Goal: Information Seeking & Learning: Find specific fact

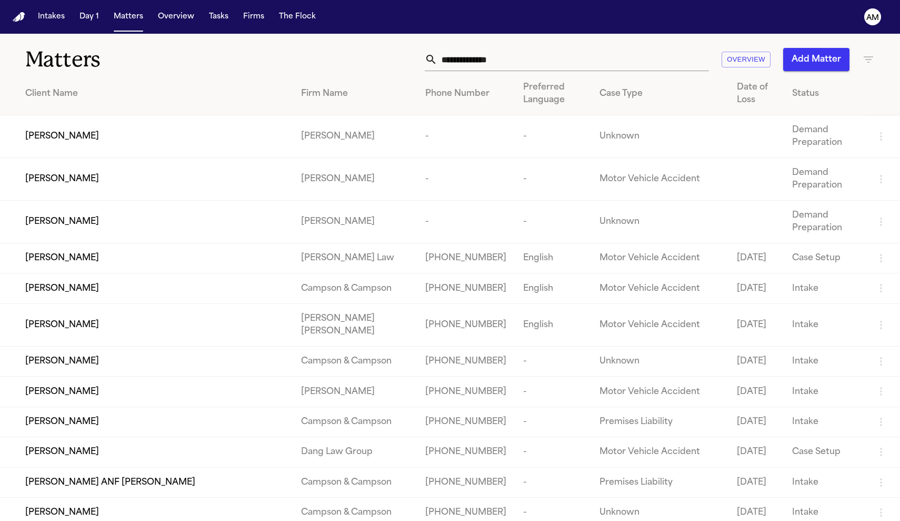
click at [544, 56] on input "text" at bounding box center [574, 59] width 272 height 23
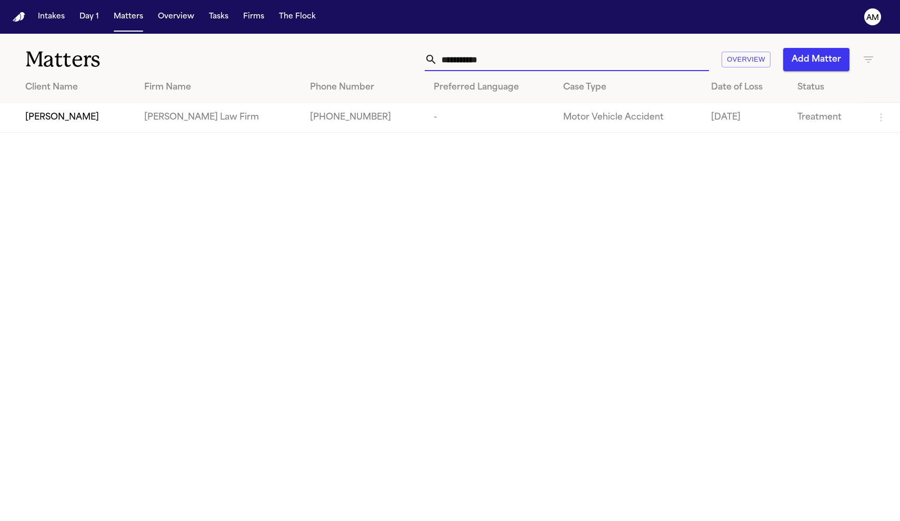
type input "**********"
click at [302, 118] on td "+16823806951" at bounding box center [364, 118] width 124 height 30
click at [97, 133] on td "[PERSON_NAME]" at bounding box center [68, 118] width 136 height 30
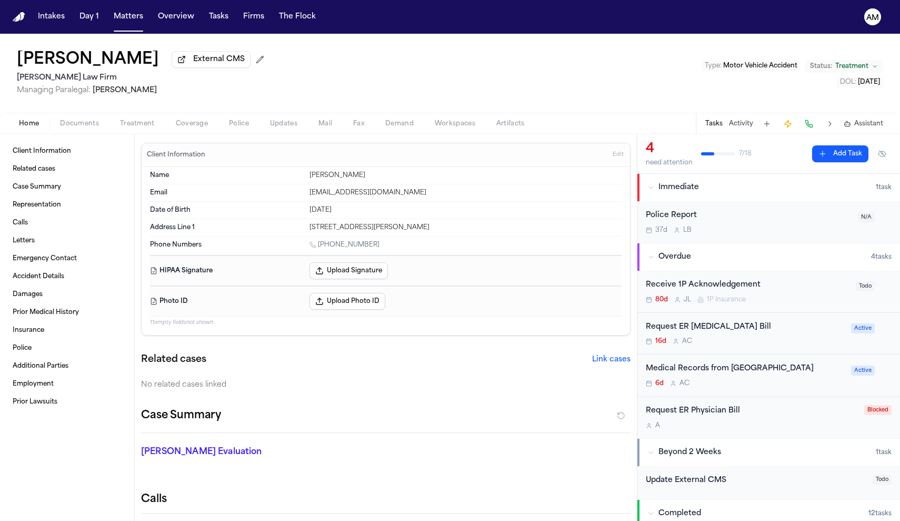
click at [129, 132] on div "Home Documents Treatment Coverage Police Updates Mail Fax Demand Workspaces Art…" at bounding box center [450, 123] width 900 height 21
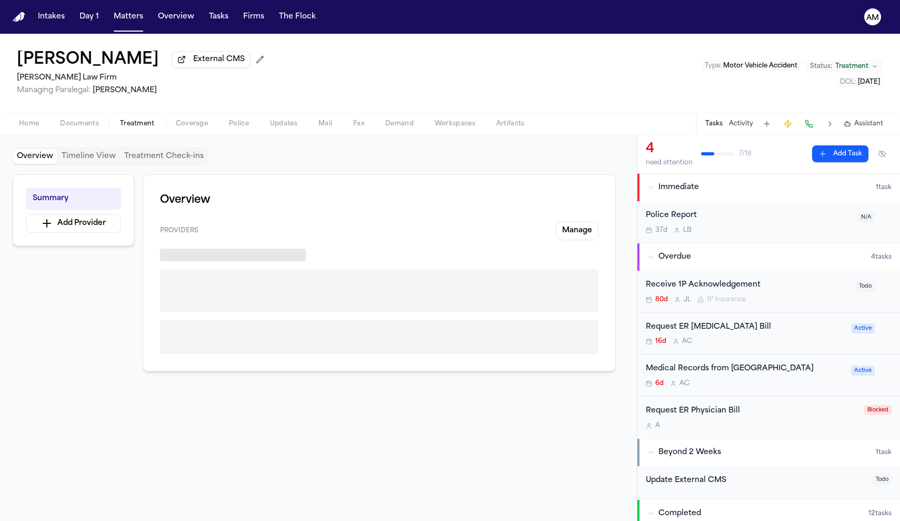
click at [143, 125] on span "Treatment" at bounding box center [137, 124] width 35 height 8
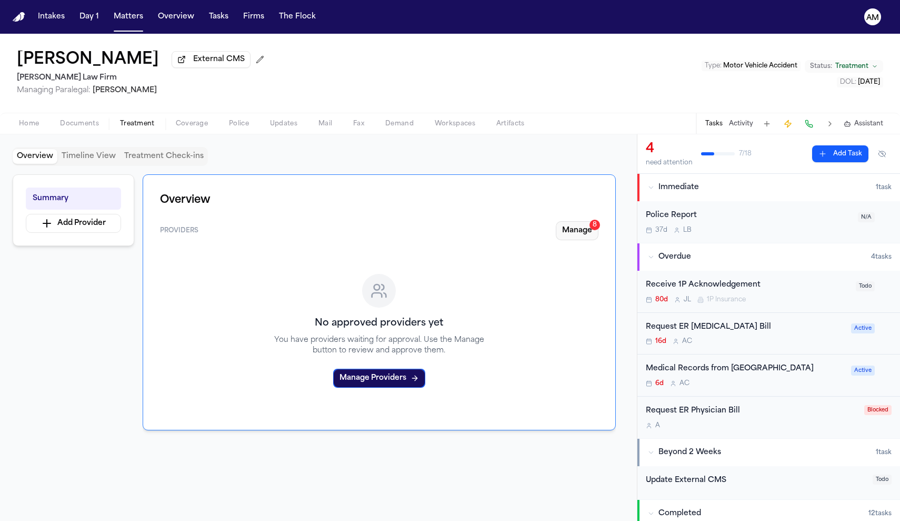
click at [580, 230] on button "Manage 8" at bounding box center [577, 230] width 43 height 19
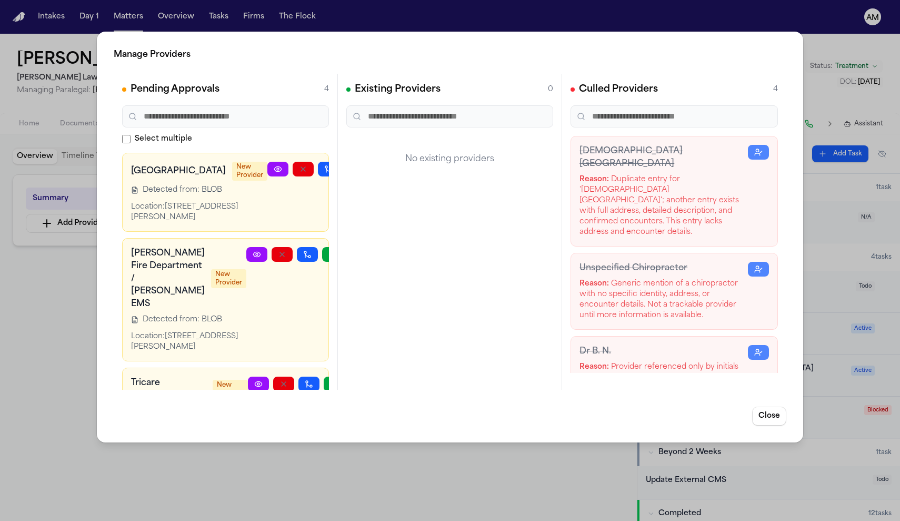
click at [539, 51] on h2 "Manage Providers" at bounding box center [450, 54] width 673 height 13
click at [82, 513] on div "Manage Providers Pending Approvals 4 Select multiple Methodist Dallas Medical C…" at bounding box center [450, 260] width 900 height 521
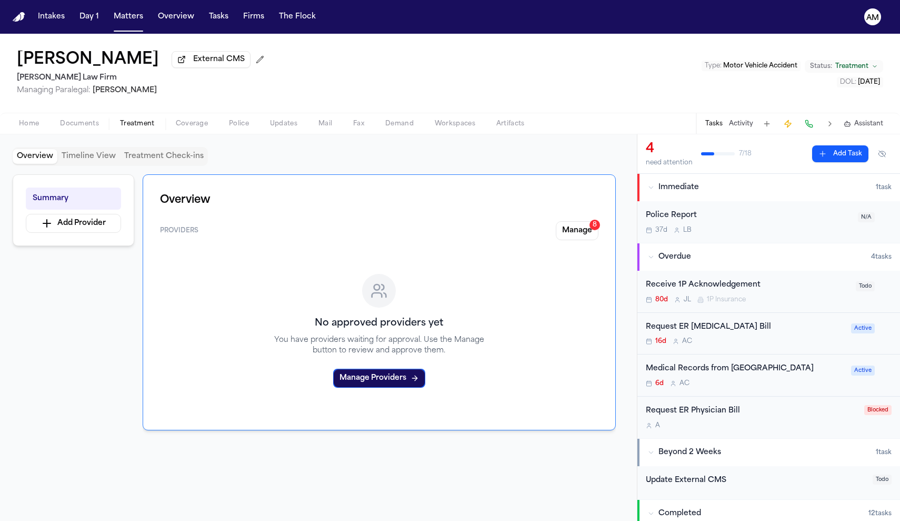
click at [29, 121] on span "Home" at bounding box center [29, 124] width 20 height 8
click at [127, 130] on span "button" at bounding box center [137, 129] width 47 height 1
click at [574, 229] on button "Manage 8" at bounding box center [577, 230] width 43 height 19
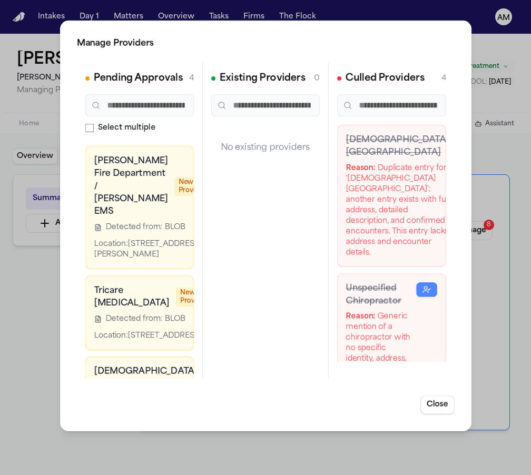
scroll to position [83, 0]
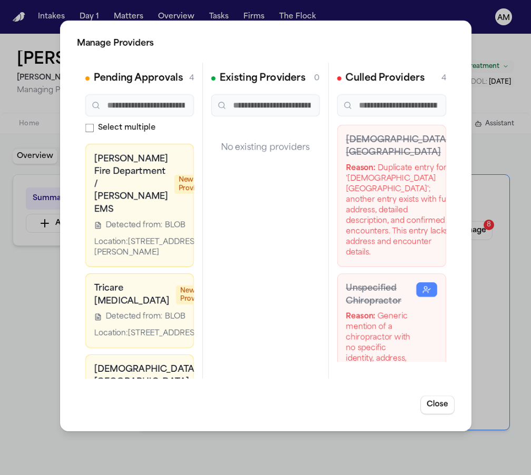
click at [152, 216] on div "Rendon Fire Department / Rendon EMS New Provider" at bounding box center [151, 184] width 115 height 63
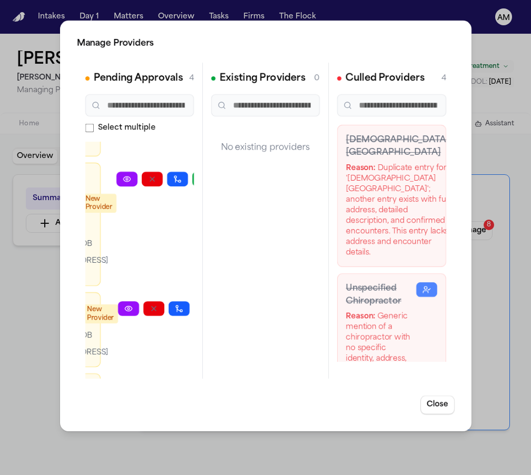
scroll to position [62, 92]
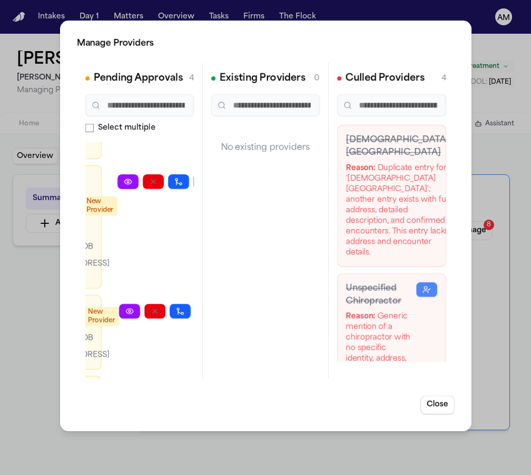
click at [124, 184] on icon at bounding box center [127, 181] width 7 height 5
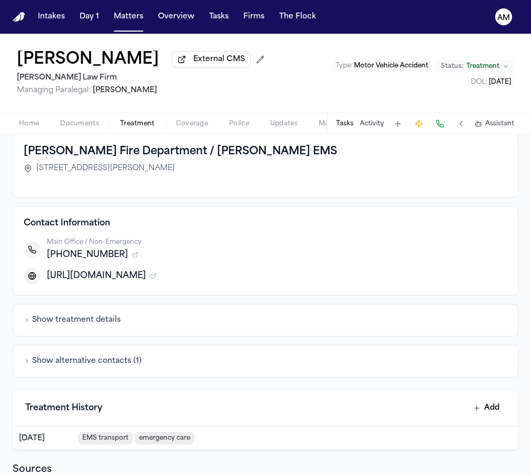
scroll to position [68, 0]
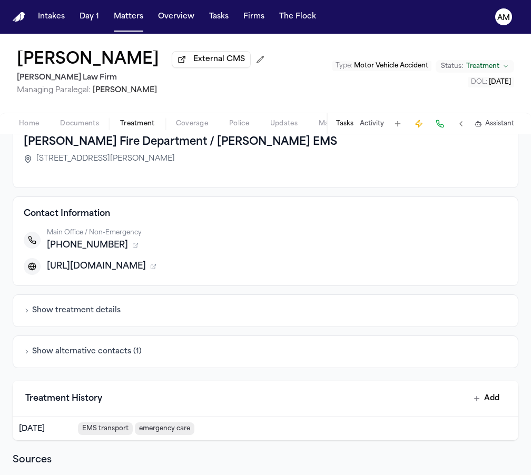
click at [130, 338] on div "Show alternative contacts ( 1 )" at bounding box center [265, 351] width 505 height 33
click at [129, 342] on div "Show alternative contacts ( 1 )" at bounding box center [265, 351] width 505 height 33
click at [128, 357] on button "Show alternative contacts ( 1 )" at bounding box center [83, 351] width 118 height 11
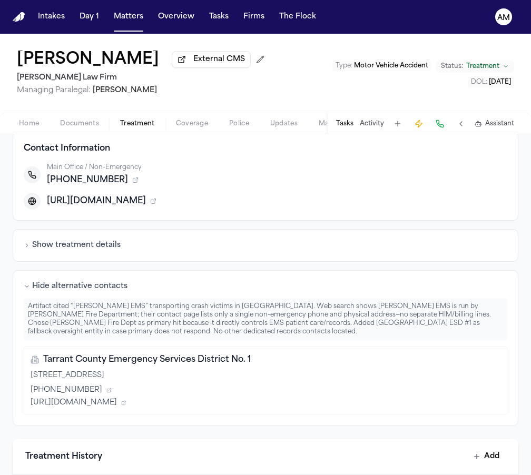
scroll to position [134, 0]
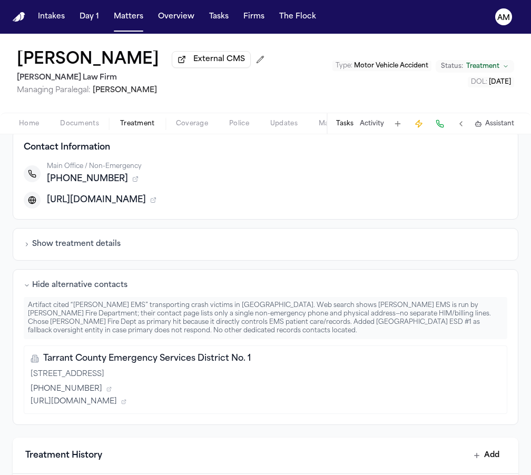
click at [144, 277] on div "Hide alternative contacts Artifact cited “RENDON EMS” transporting crash victim…" at bounding box center [265, 347] width 505 height 156
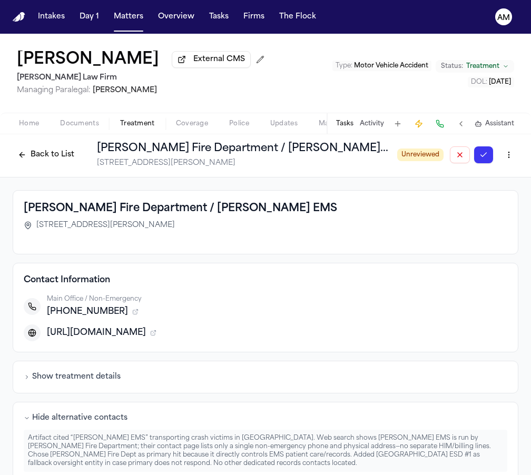
scroll to position [0, 0]
click at [63, 162] on button "Back to List" at bounding box center [46, 154] width 67 height 17
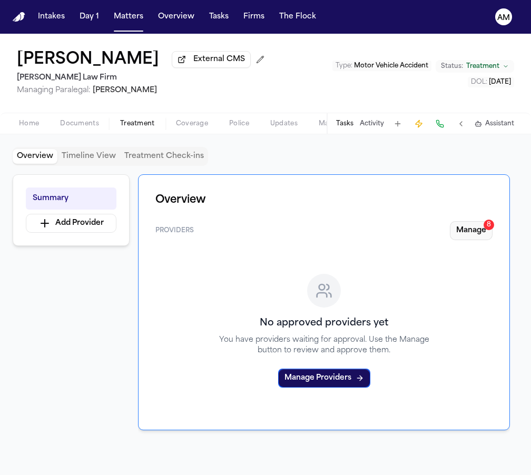
click at [476, 236] on button "Manage 8" at bounding box center [471, 230] width 43 height 19
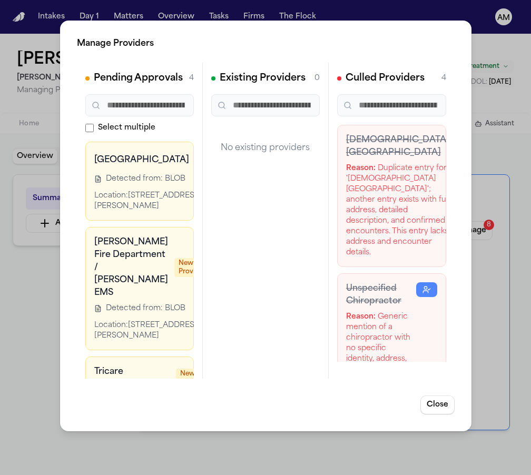
click at [231, 160] on link at bounding box center [241, 158] width 21 height 15
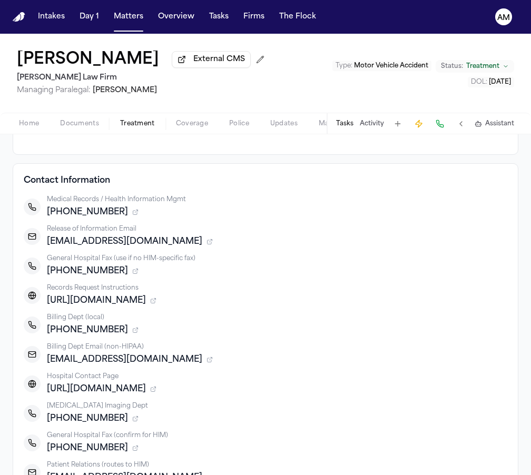
scroll to position [88, 0]
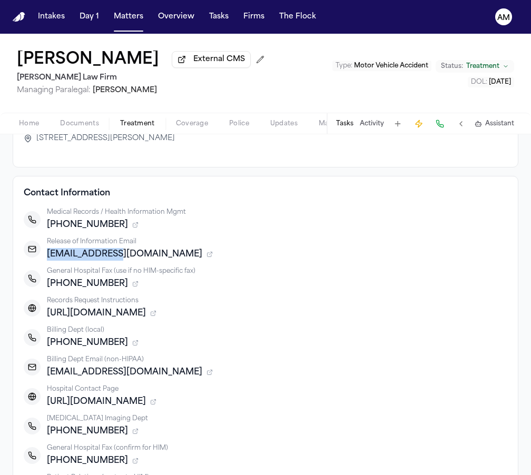
drag, startPoint x: 49, startPoint y: 255, endPoint x: 123, endPoint y: 254, distance: 74.2
click at [123, 254] on span "mhsroi@mhd.com" at bounding box center [124, 254] width 155 height 13
copy span "mhsroi@mhd.com"
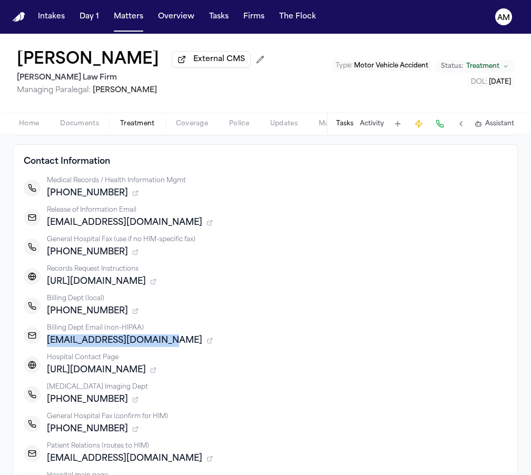
drag, startPoint x: 160, startPoint y: 344, endPoint x: 48, endPoint y: 347, distance: 112.2
click at [48, 347] on span "billingquestions@mhd.com" at bounding box center [124, 340] width 155 height 13
copy span "billingquestions@mhd.com"
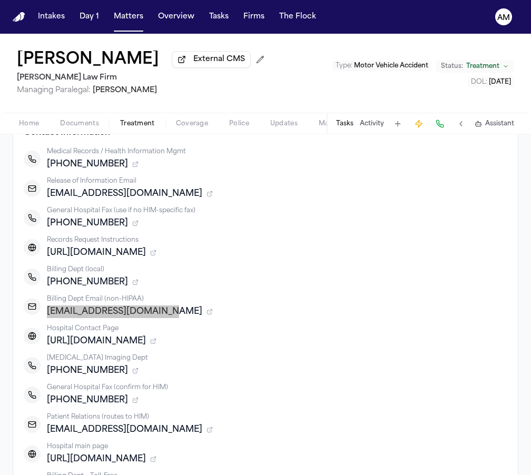
scroll to position [150, 0]
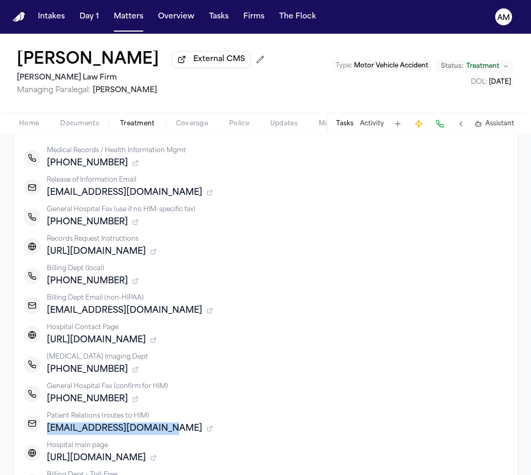
drag, startPoint x: 48, startPoint y: 432, endPoint x: 167, endPoint y: 435, distance: 118.5
click at [167, 435] on div "PatientRepDallas@mhd.com" at bounding box center [277, 428] width 460 height 13
copy span "PatientRepDallas@mhd.com"
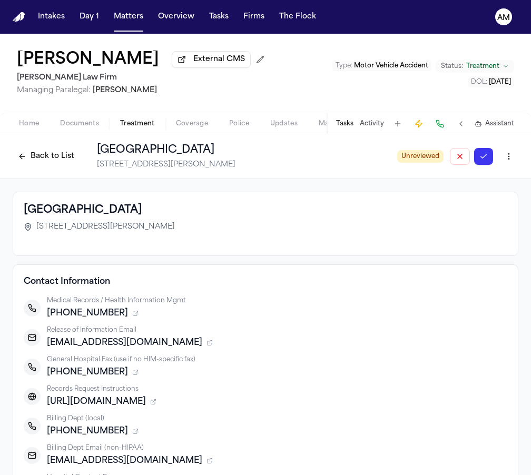
scroll to position [0, 0]
drag, startPoint x: 36, startPoint y: 228, endPoint x: 52, endPoint y: 226, distance: 16.4
click at [45, 227] on span "[STREET_ADDRESS][PERSON_NAME]" at bounding box center [105, 227] width 138 height 11
drag, startPoint x: 37, startPoint y: 229, endPoint x: 121, endPoint y: 233, distance: 83.9
click at [121, 232] on span "[STREET_ADDRESS][PERSON_NAME]" at bounding box center [105, 227] width 138 height 11
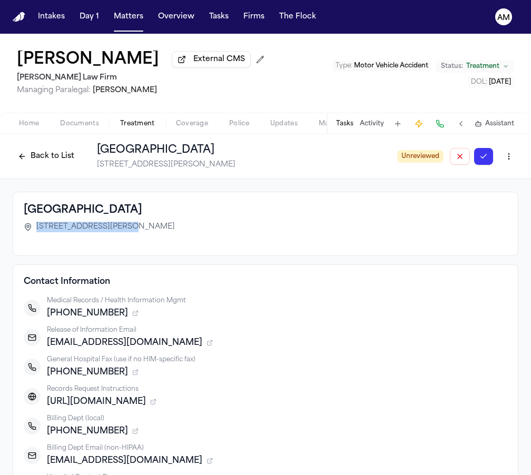
copy span "1441 N. Beckley Avenue"
click at [34, 154] on button "Back to List" at bounding box center [46, 156] width 67 height 17
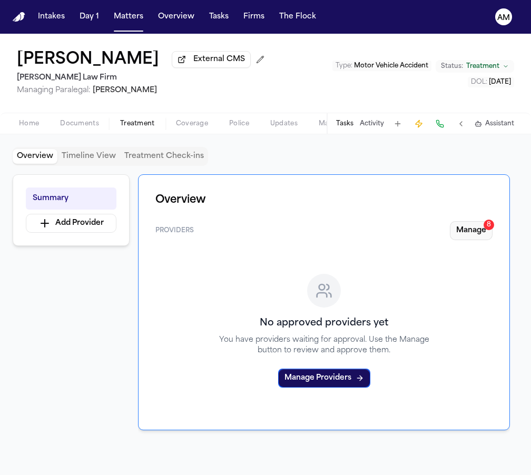
click at [474, 230] on button "Manage 8" at bounding box center [471, 230] width 43 height 19
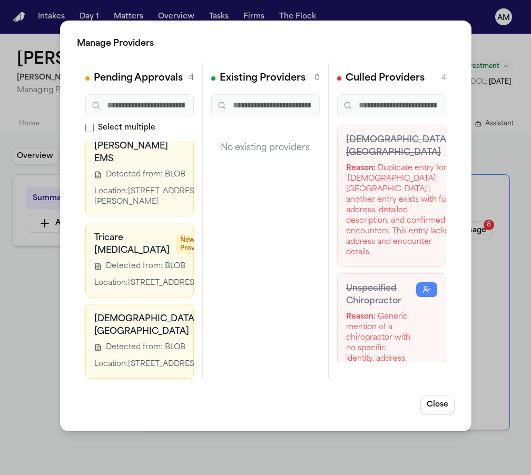
scroll to position [252, 0]
click at [246, 318] on icon at bounding box center [249, 320] width 7 height 5
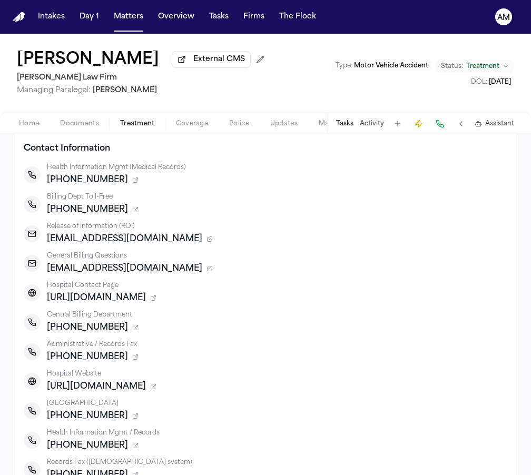
scroll to position [77, 0]
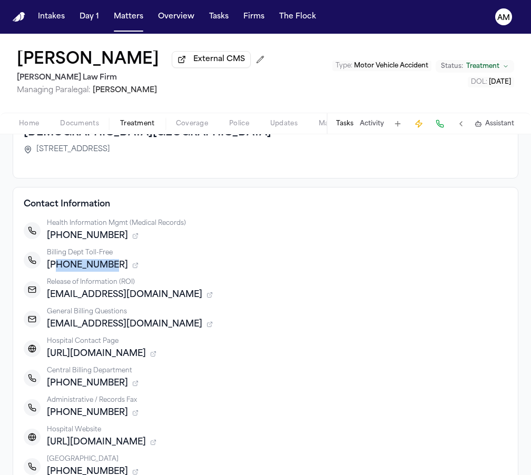
drag, startPoint x: 112, startPoint y: 270, endPoint x: 54, endPoint y: 271, distance: 57.9
click at [54, 271] on div "[PHONE_NUMBER]" at bounding box center [277, 265] width 460 height 13
copy span "8663649344"
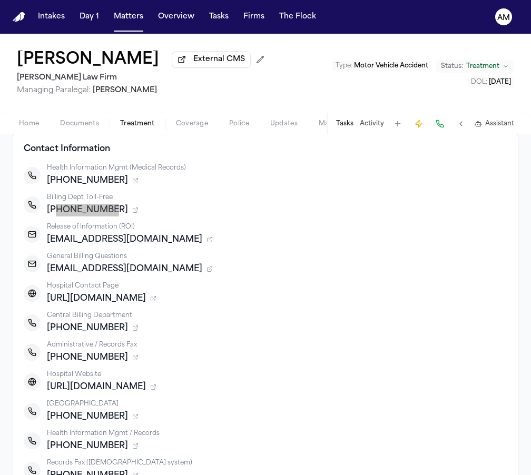
scroll to position [140, 0]
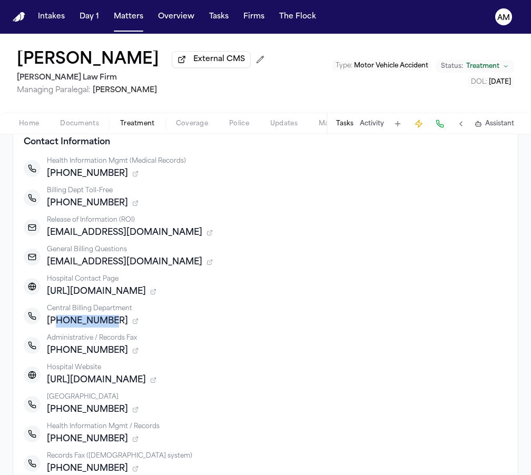
drag, startPoint x: 55, startPoint y: 324, endPoint x: 108, endPoint y: 329, distance: 52.9
click at [108, 328] on div "[PHONE_NUMBER]" at bounding box center [277, 321] width 460 height 13
copy span "2149476300"
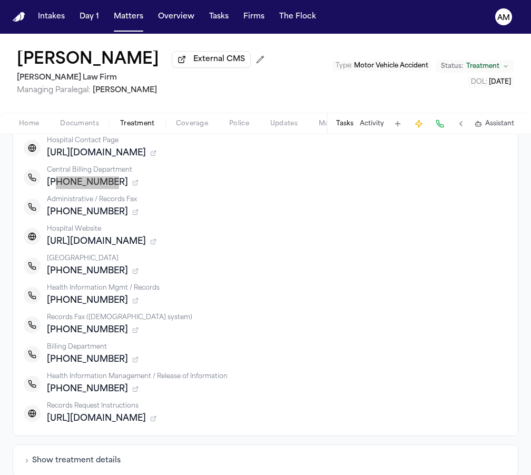
scroll to position [287, 0]
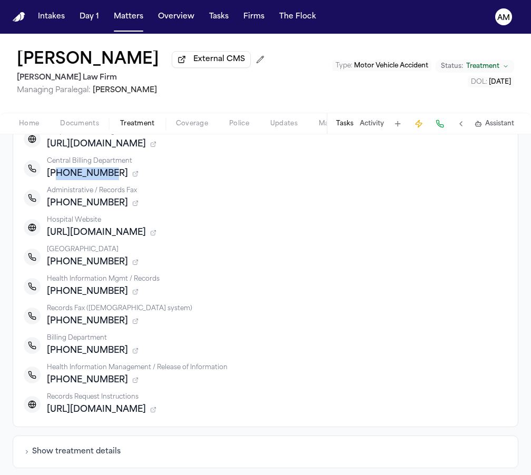
drag, startPoint x: 60, startPoint y: 353, endPoint x: 117, endPoint y: 355, distance: 57.4
click at [117, 355] on span "[PHONE_NUMBER]" at bounding box center [87, 350] width 81 height 13
copy span "[PHONE_NUMBER]"
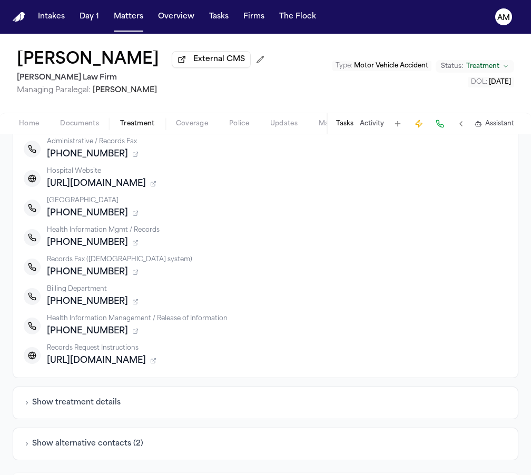
scroll to position [337, 0]
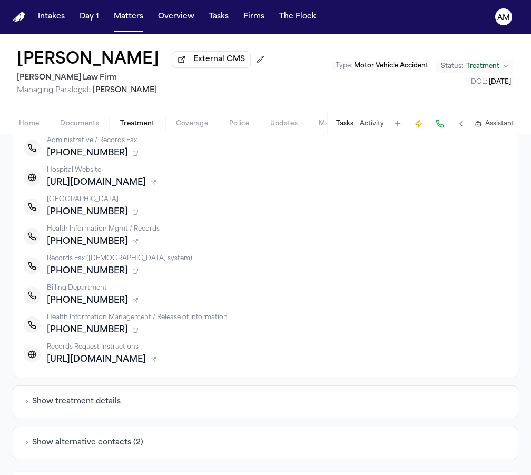
click at [111, 332] on div "[PHONE_NUMBER]" at bounding box center [277, 330] width 460 height 13
drag, startPoint x: 111, startPoint y: 332, endPoint x: 55, endPoint y: 336, distance: 56.0
click at [55, 336] on div "+16826222056" at bounding box center [277, 330] width 460 height 13
copy span "6826222056"
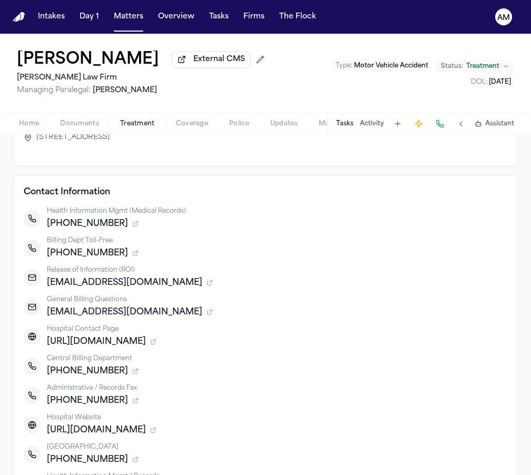
scroll to position [91, 0]
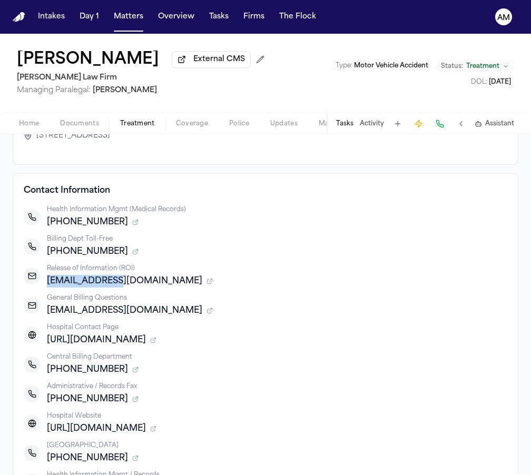
drag, startPoint x: 47, startPoint y: 285, endPoint x: 123, endPoint y: 285, distance: 75.8
click at [123, 285] on span "mhsroi@mhd.com" at bounding box center [124, 281] width 155 height 13
copy span "mhsroi@mhd.com"
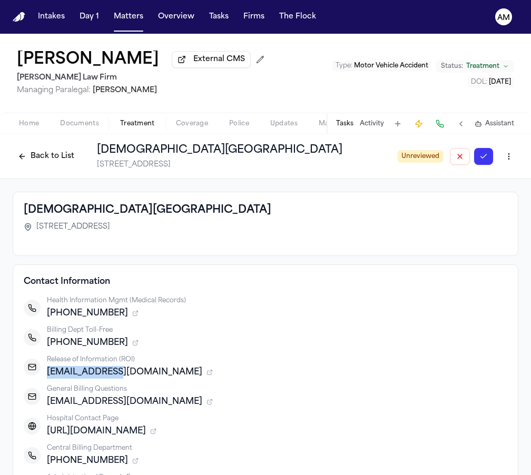
scroll to position [0, 0]
click at [47, 160] on button "Back to List" at bounding box center [46, 156] width 67 height 17
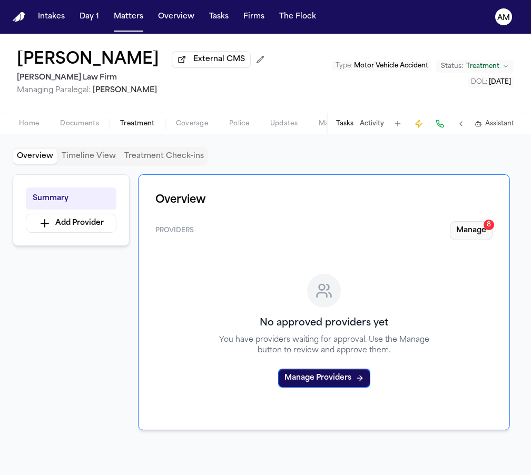
click at [471, 234] on button "Manage 8" at bounding box center [471, 230] width 43 height 19
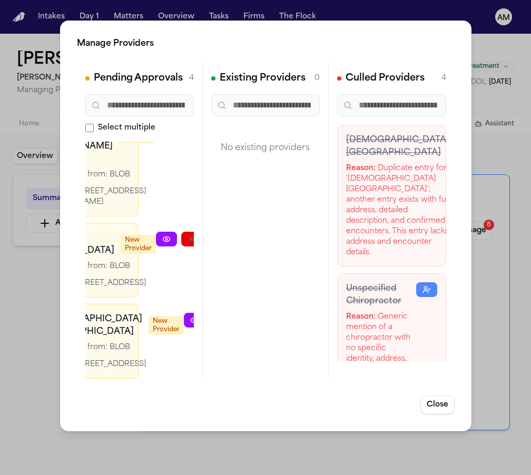
scroll to position [208, 86]
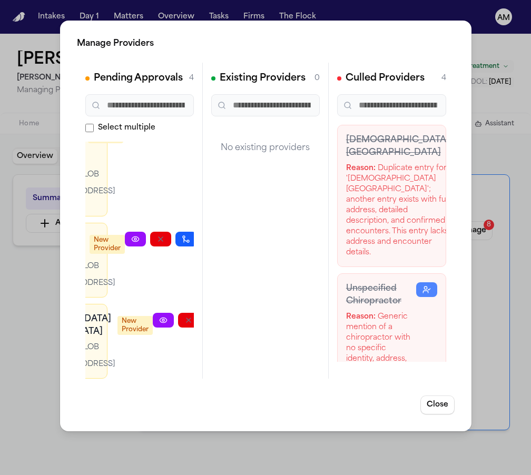
click at [125, 232] on link at bounding box center [135, 239] width 21 height 15
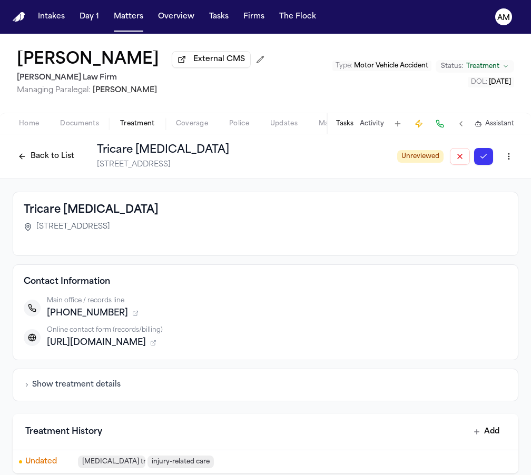
drag, startPoint x: 144, startPoint y: 230, endPoint x: 32, endPoint y: 232, distance: 112.2
copy span "[STREET_ADDRESS]"
drag, startPoint x: 56, startPoint y: 315, endPoint x: 103, endPoint y: 322, distance: 47.9
click at [103, 322] on div "Main office / records line [PHONE_NUMBER] Online contact form (records/billing)…" at bounding box center [265, 322] width 483 height 53
click at [163, 304] on div "Main office / records line" at bounding box center [277, 300] width 460 height 8
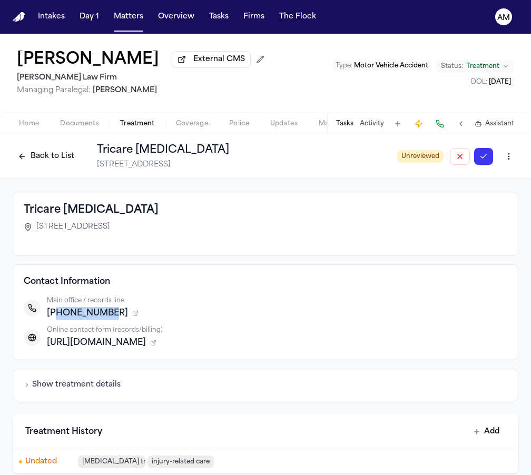
drag, startPoint x: 103, startPoint y: 318, endPoint x: 54, endPoint y: 320, distance: 49.6
click at [54, 320] on span "[PHONE_NUMBER]" at bounding box center [87, 313] width 81 height 13
copy span "8179874150"
click at [155, 345] on icon "button" at bounding box center [153, 343] width 4 height 4
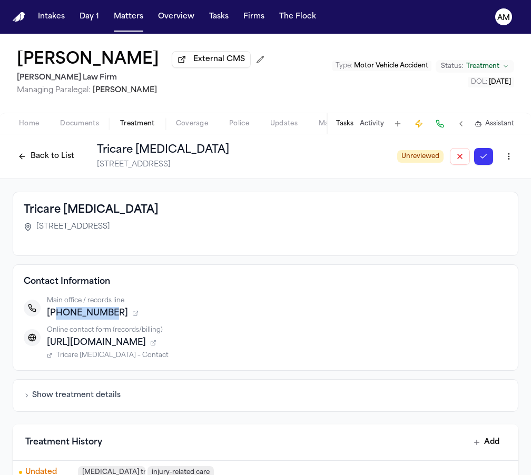
click at [103, 357] on span "Tricare [MEDICAL_DATA] – Contact" at bounding box center [112, 355] width 112 height 8
click at [25, 157] on button "Back to List" at bounding box center [46, 156] width 67 height 17
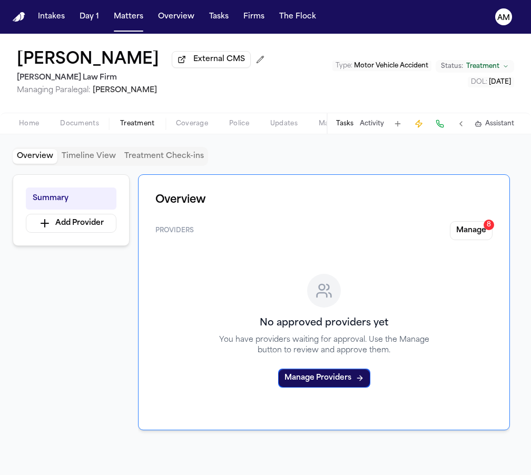
click at [80, 123] on span "Documents" at bounding box center [79, 124] width 39 height 8
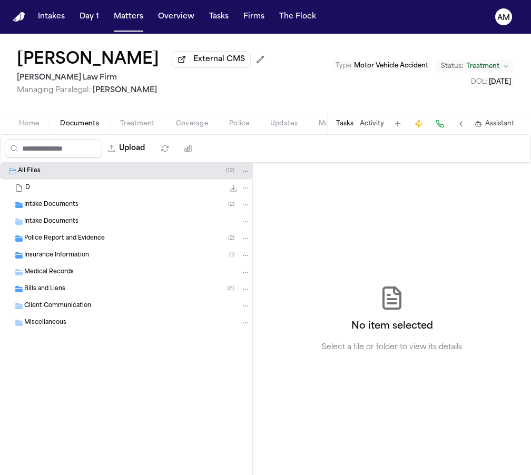
click at [72, 297] on div "Bills and Liens ( 6 )" at bounding box center [126, 289] width 252 height 17
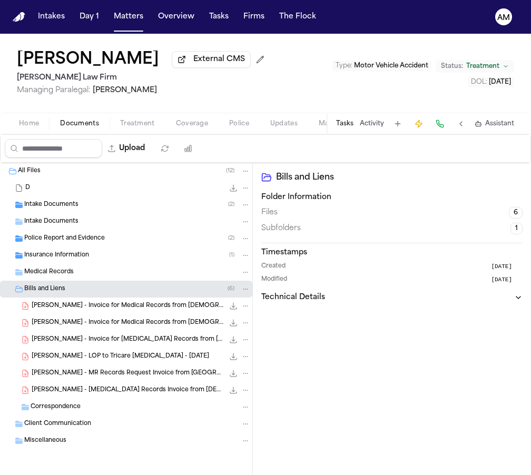
click at [82, 354] on span "D. Jackson - LOP to Tricare Chiropractic - 7.17.25" at bounding box center [120, 356] width 177 height 9
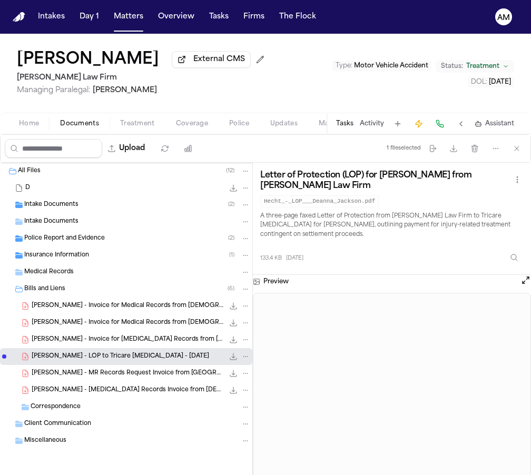
click at [136, 124] on span "Treatment" at bounding box center [137, 124] width 35 height 8
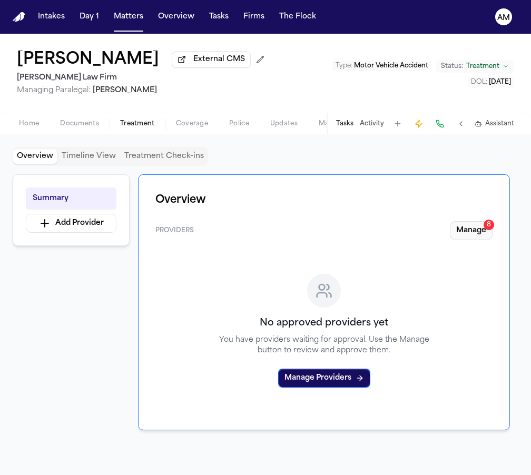
click at [465, 226] on button "Manage 8" at bounding box center [471, 230] width 43 height 19
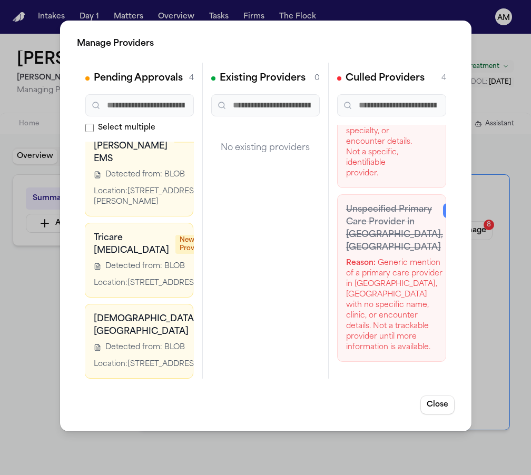
scroll to position [252, 1]
click at [442, 410] on button "Close" at bounding box center [437, 404] width 34 height 19
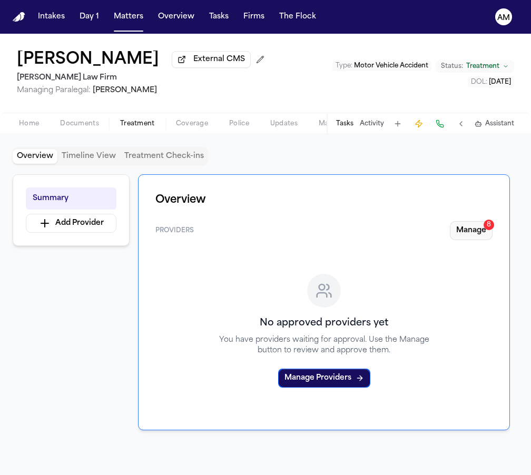
click at [469, 237] on button "Manage 8" at bounding box center [471, 230] width 43 height 19
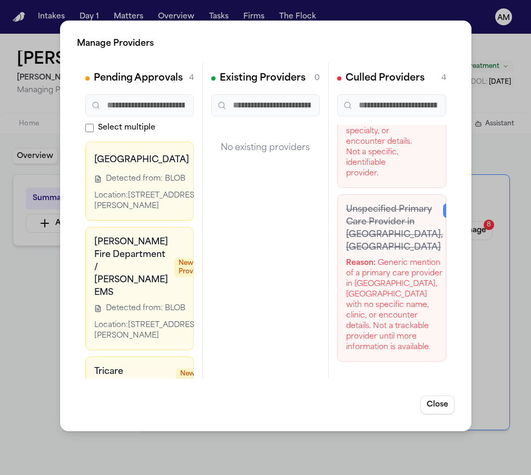
scroll to position [471, 0]
click at [503, 230] on div "Manage Providers Pending Approvals 4 Select multiple Methodist Dallas Medical C…" at bounding box center [265, 237] width 531 height 475
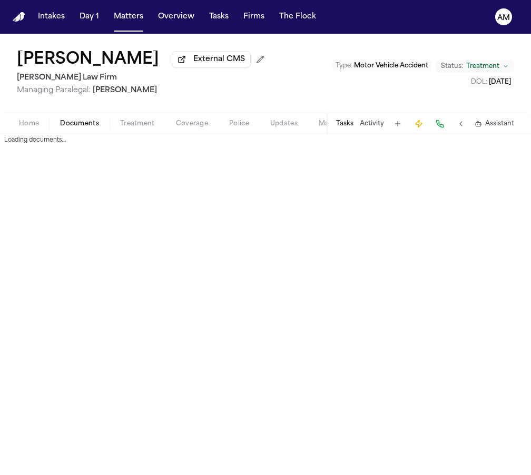
click at [88, 121] on span "Documents" at bounding box center [79, 124] width 39 height 8
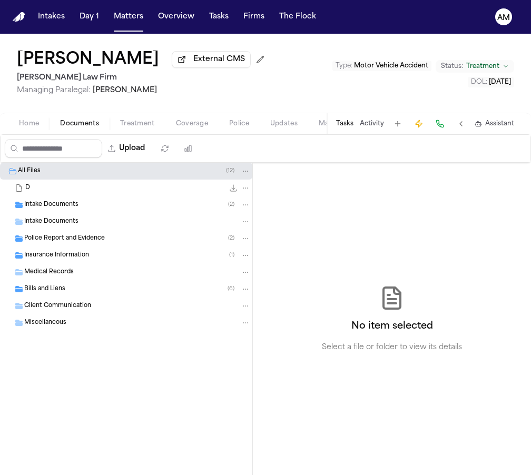
click at [59, 290] on span "Bills and Liens" at bounding box center [44, 289] width 41 height 9
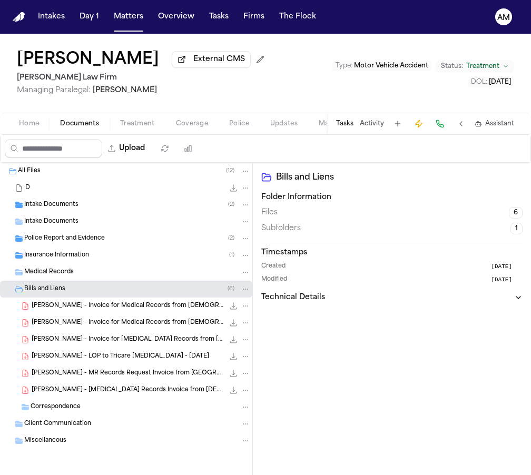
click at [102, 361] on span "D. Jackson - LOP to Tricare Chiropractic - 7.17.25" at bounding box center [120, 356] width 177 height 9
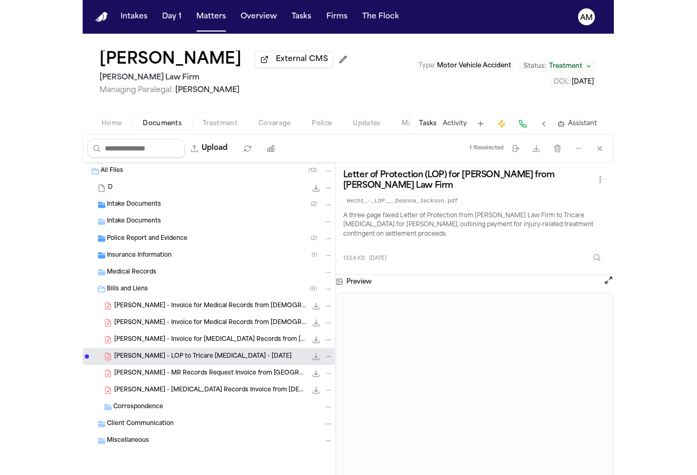
scroll to position [1, 0]
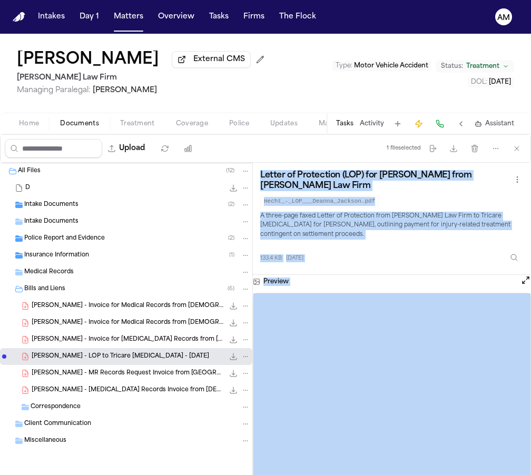
click at [151, 360] on span "D. Jackson - LOP to Tricare Chiropractic - 7.17.25" at bounding box center [120, 356] width 177 height 9
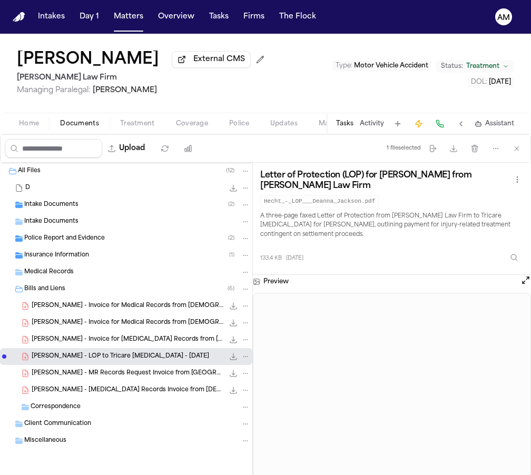
click at [231, 355] on icon "File: D. Jackson - LOP to Tricare Chiropractic - 7.17.25" at bounding box center [233, 356] width 8 height 8
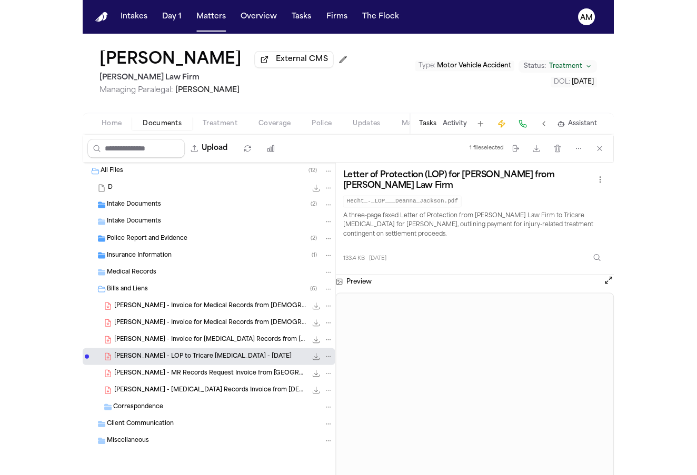
scroll to position [0, 0]
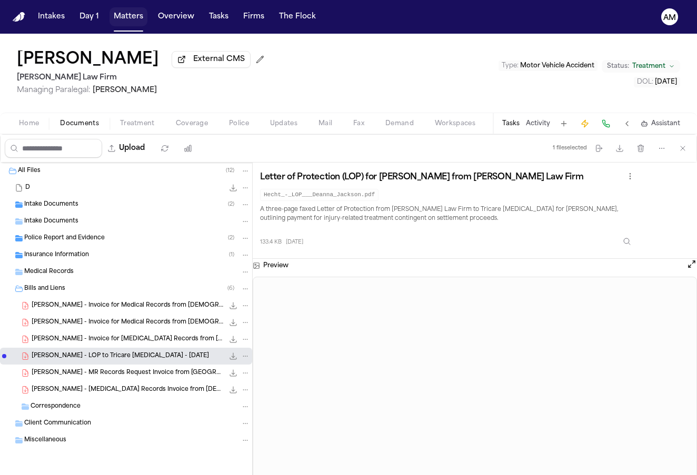
click at [138, 12] on button "Matters" at bounding box center [129, 16] width 38 height 19
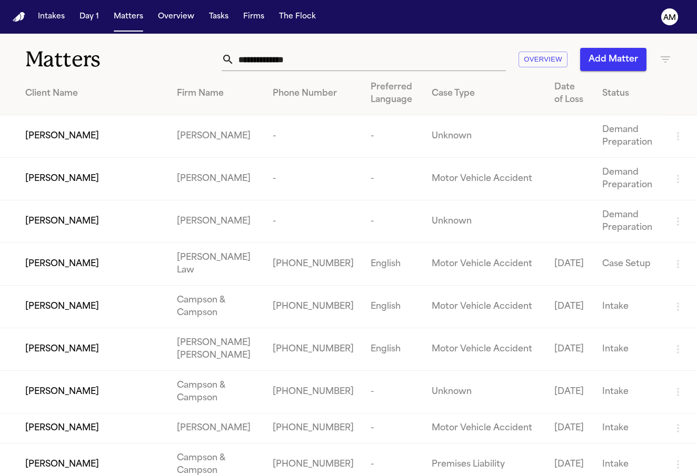
click at [348, 61] on input "text" at bounding box center [370, 59] width 272 height 23
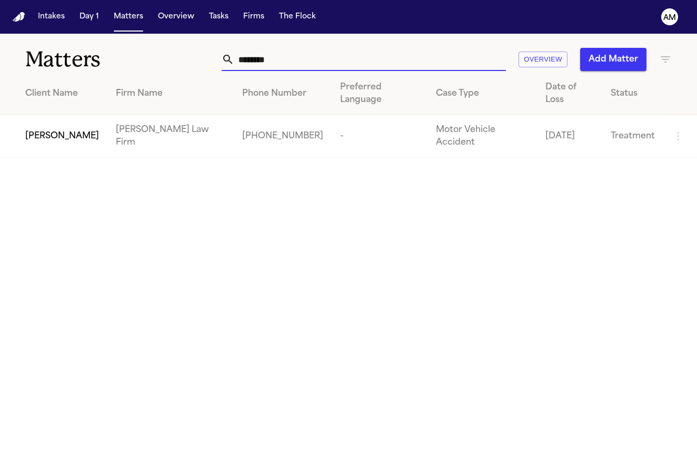
type input "********"
click at [257, 134] on td "+19793580952" at bounding box center [283, 136] width 98 height 43
click at [40, 126] on td "Dylan Miller" at bounding box center [53, 136] width 107 height 43
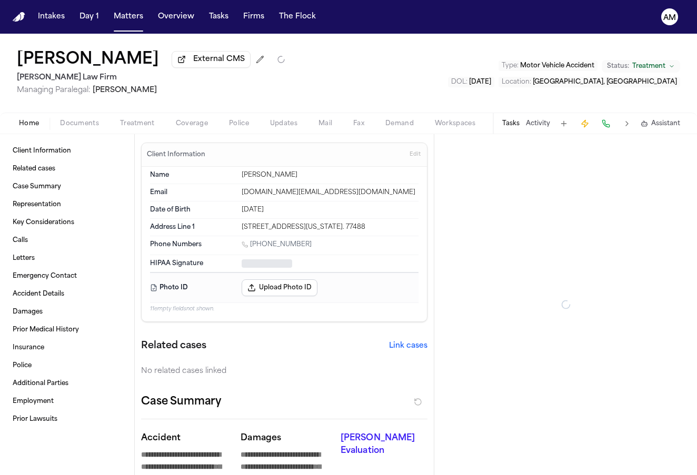
type textarea "*"
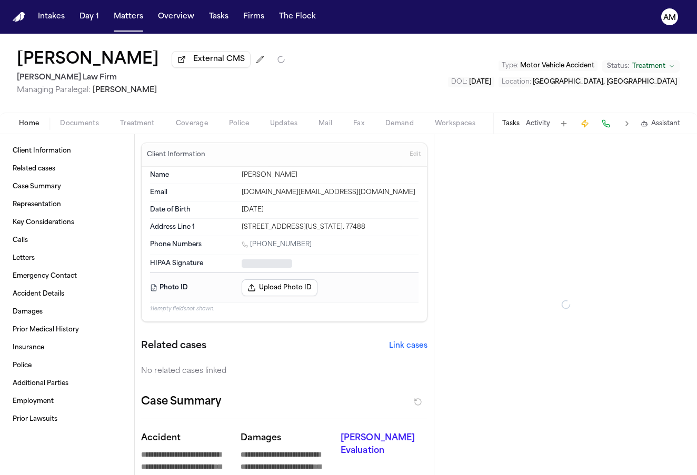
type textarea "*"
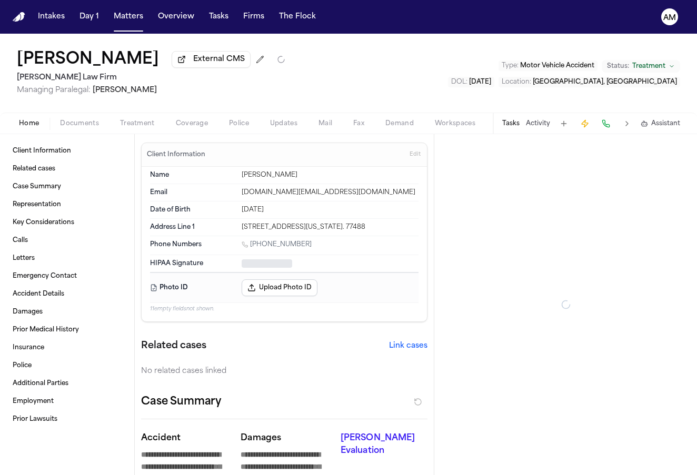
type textarea "*"
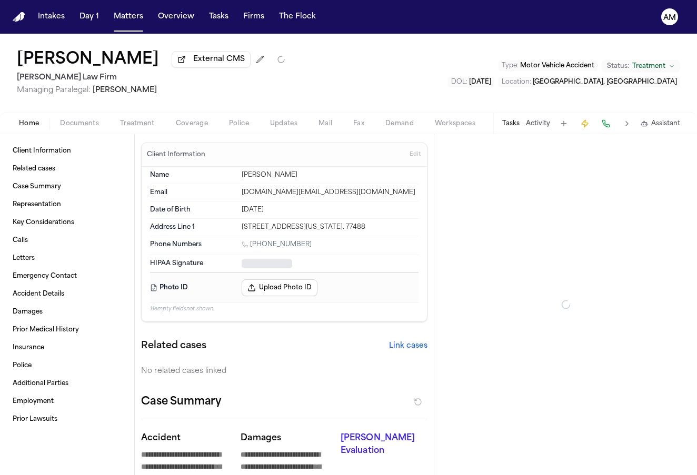
type textarea "*"
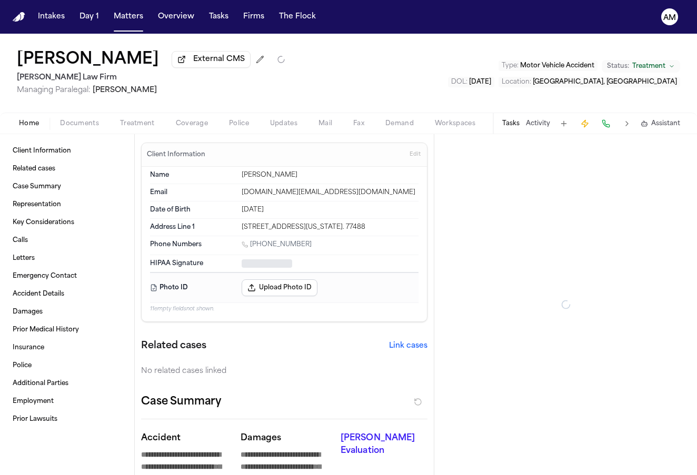
type textarea "*"
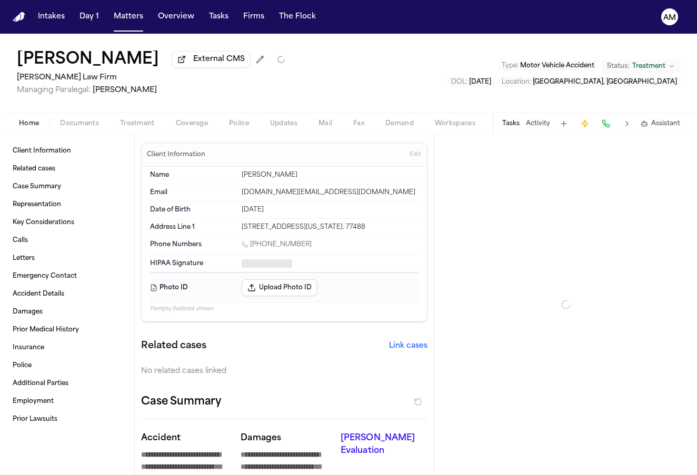
type textarea "*"
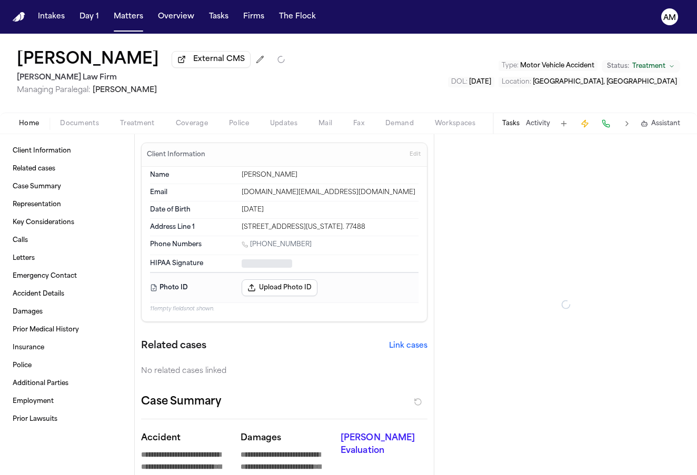
type textarea "*"
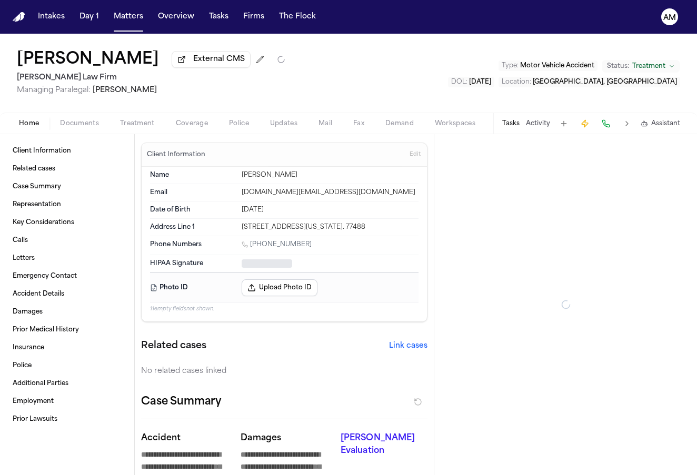
type textarea "*"
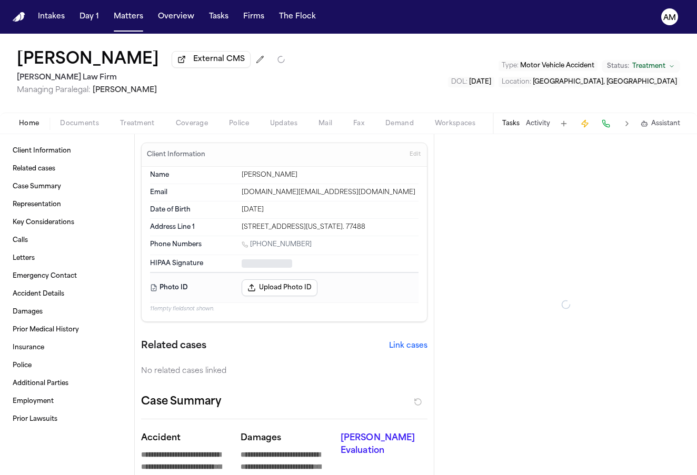
type textarea "*"
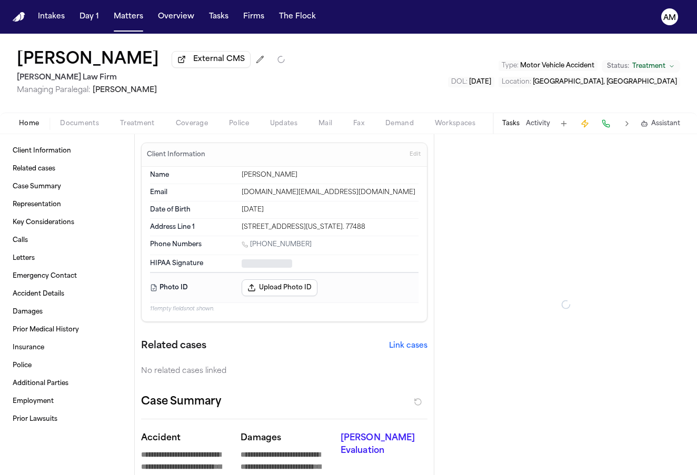
type textarea "*"
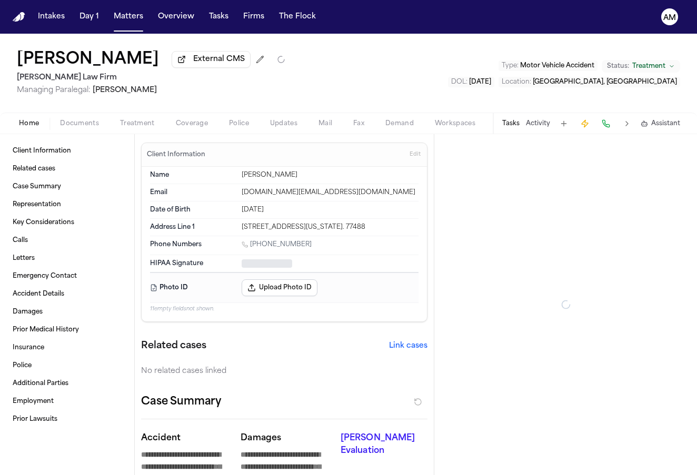
type textarea "*"
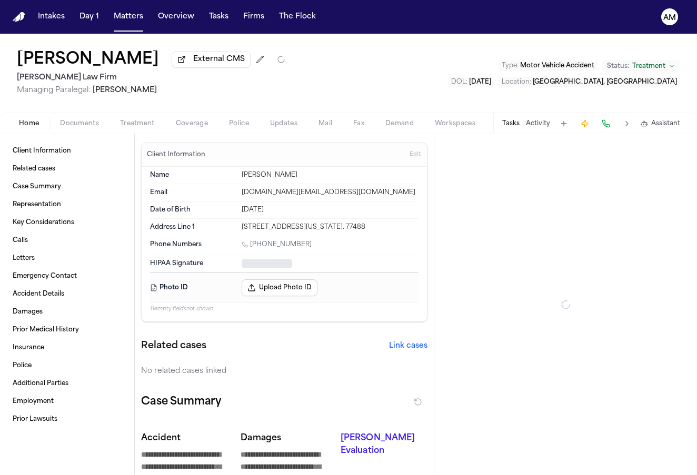
type textarea "*"
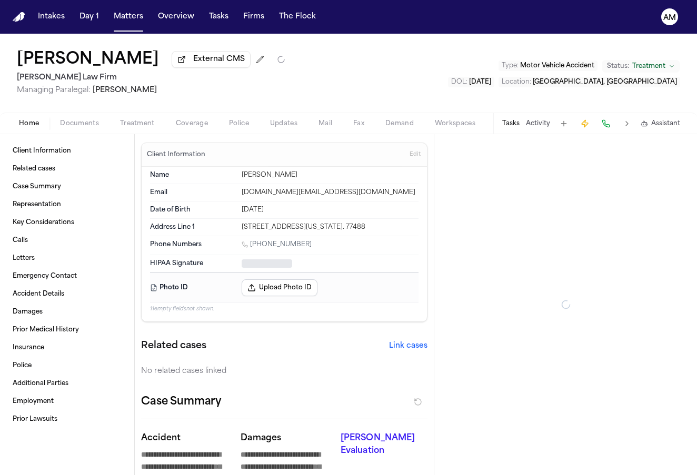
type textarea "*"
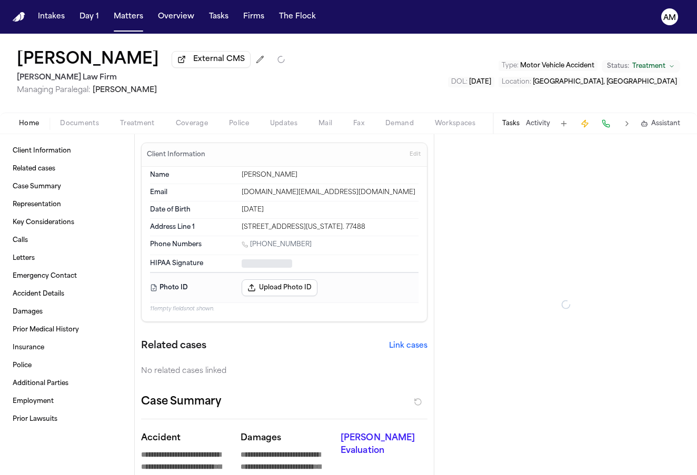
type textarea "*"
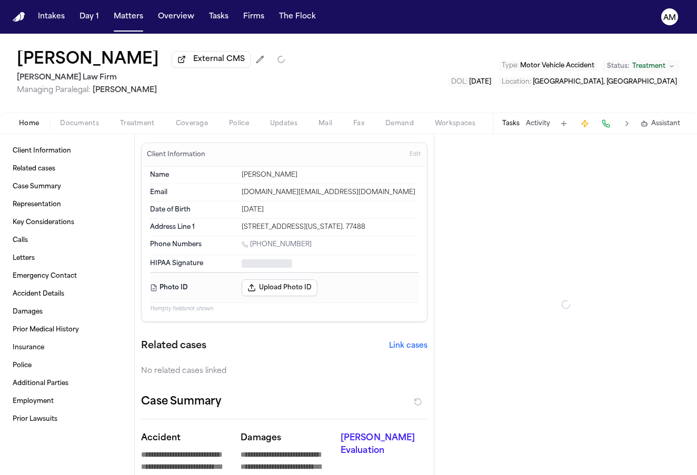
type textarea "*"
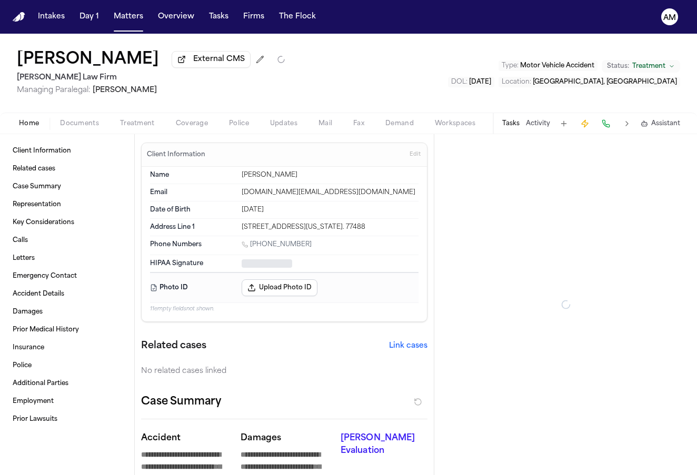
type textarea "*"
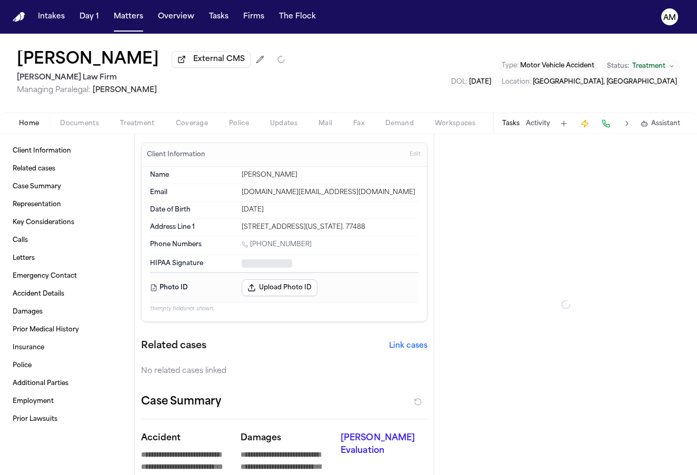
type textarea "*"
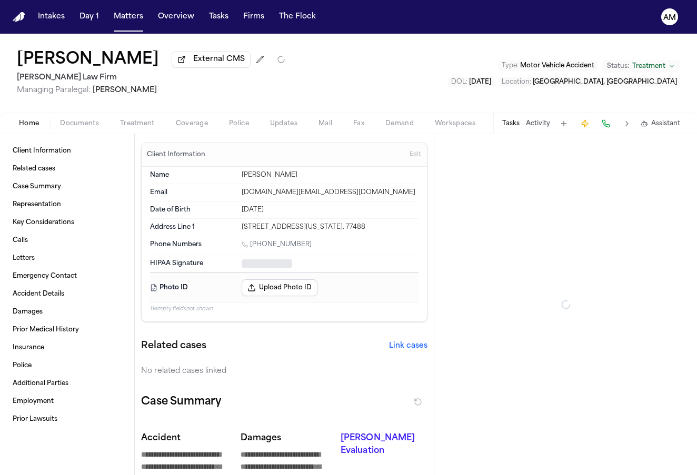
type textarea "*"
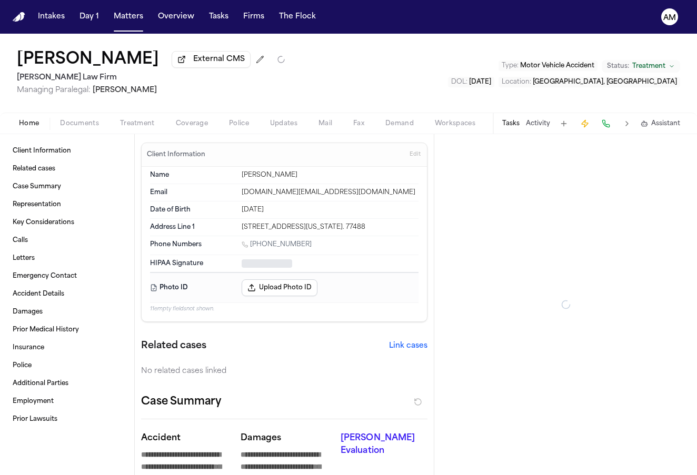
type textarea "*"
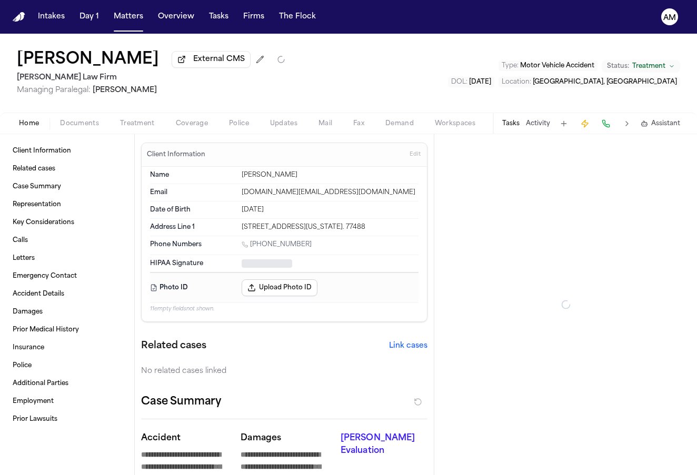
type textarea "*"
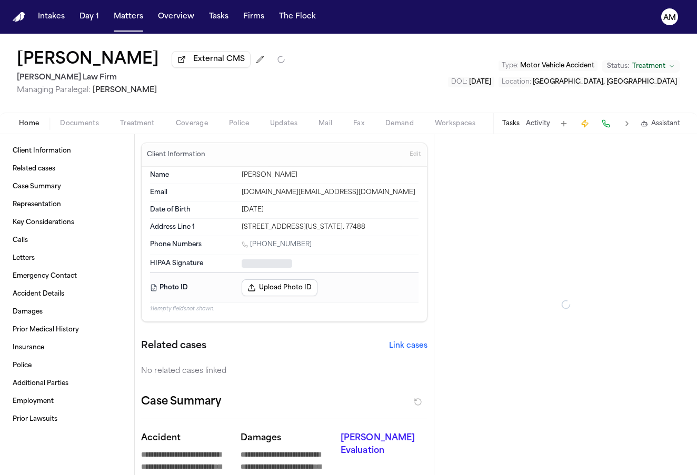
type textarea "*"
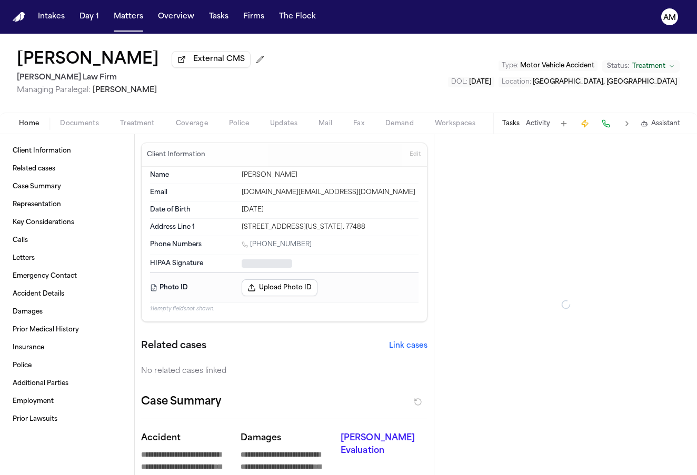
type textarea "*"
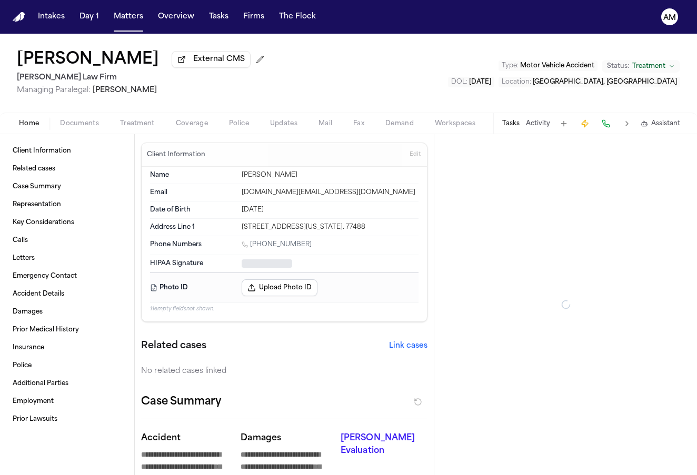
type textarea "*"
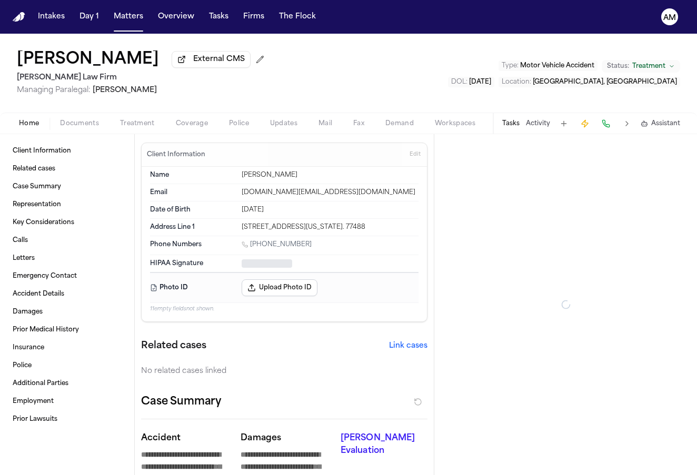
type textarea "*"
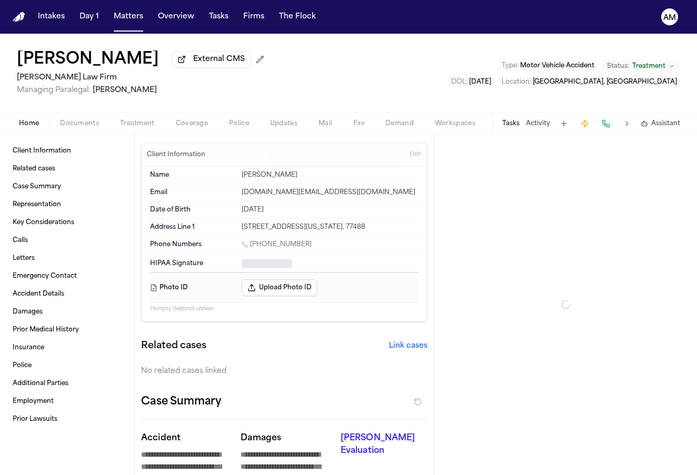
type textarea "*"
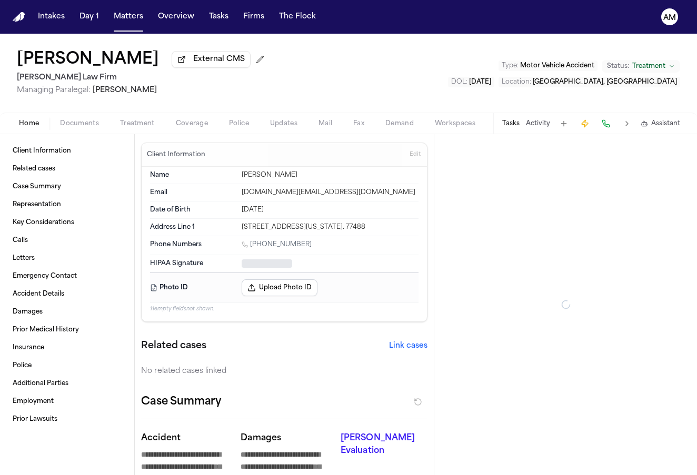
type textarea "*"
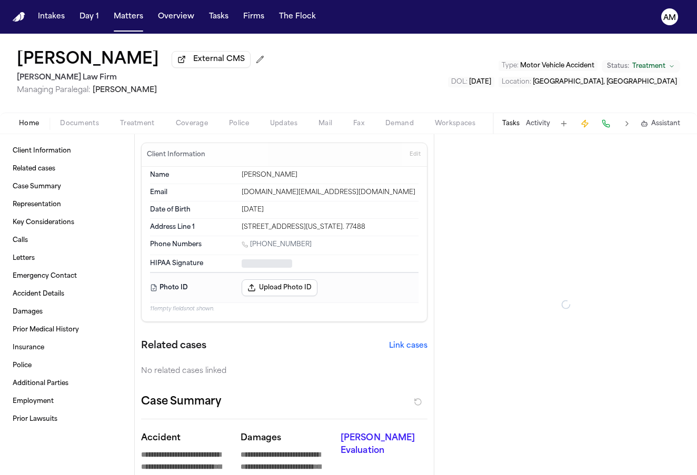
type textarea "*"
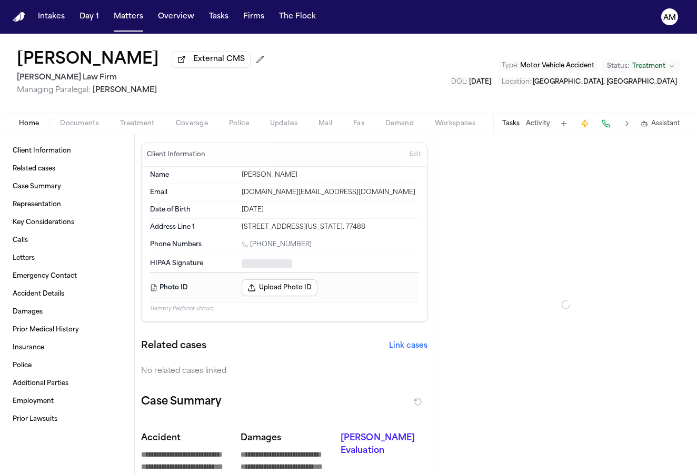
type textarea "*"
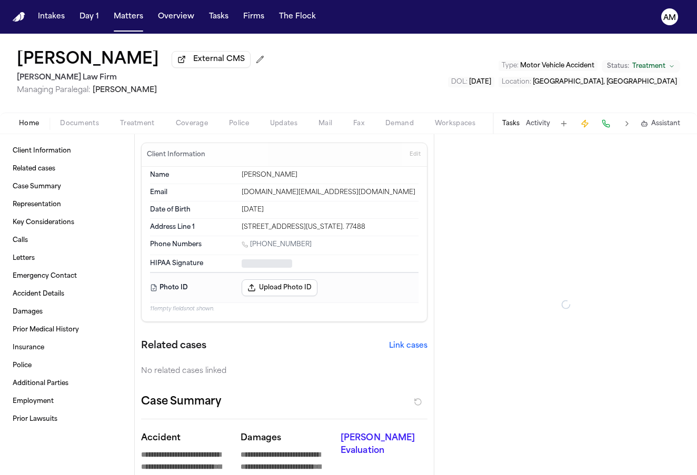
type textarea "*"
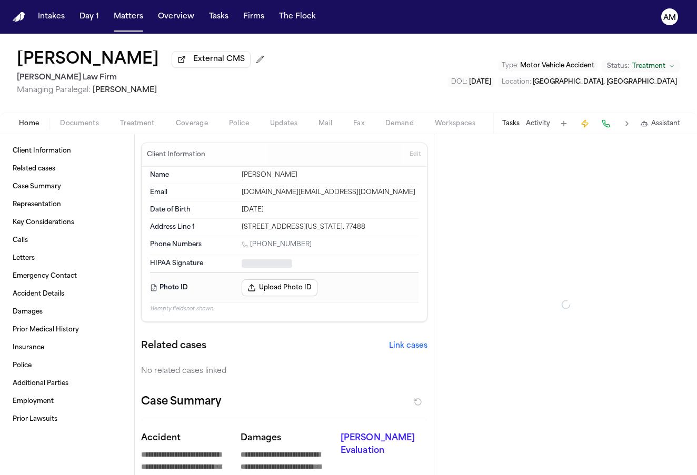
type textarea "*"
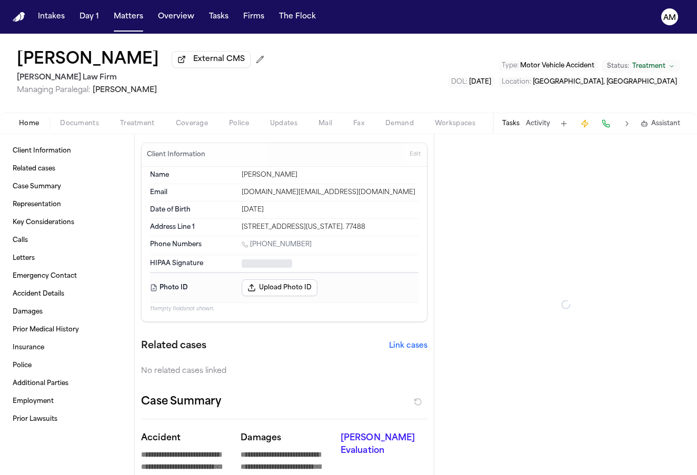
type textarea "*"
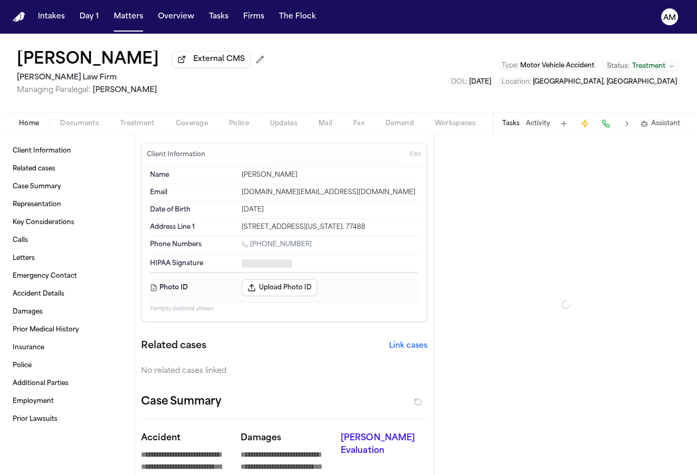
type textarea "*"
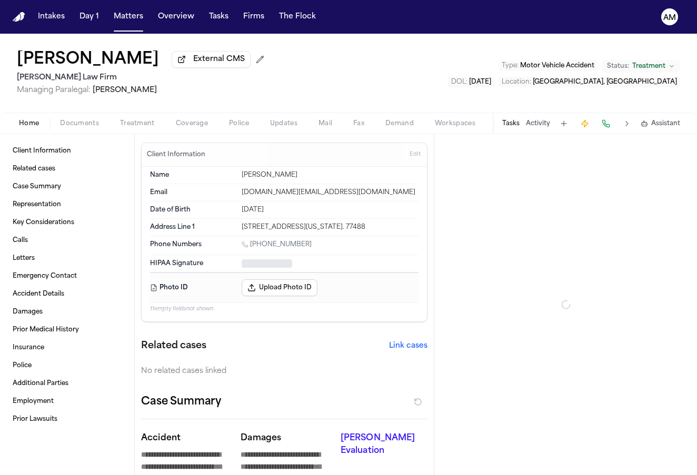
type textarea "*"
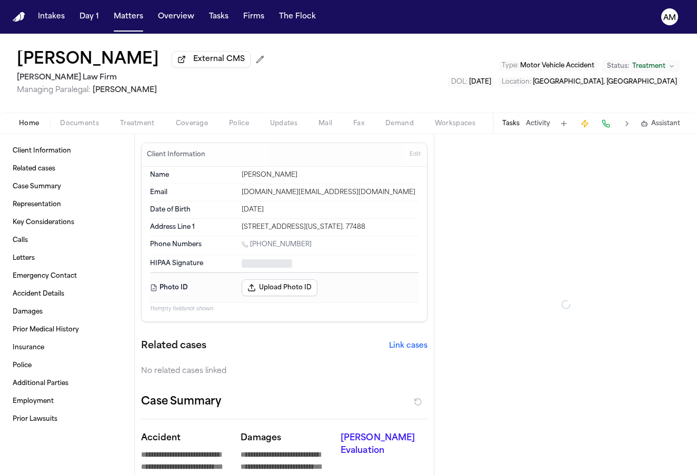
type textarea "*"
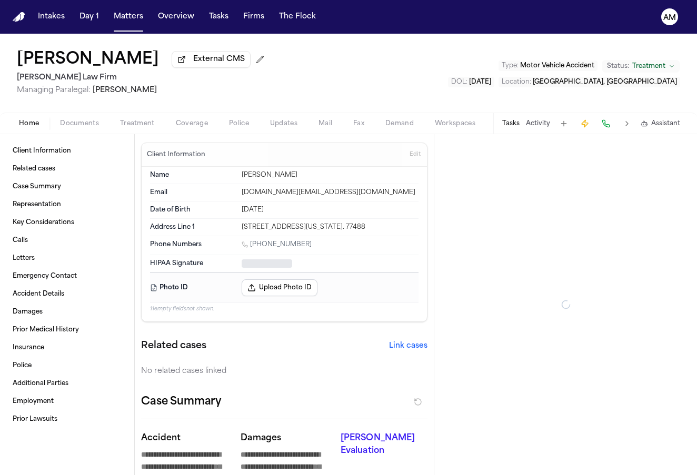
type textarea "*"
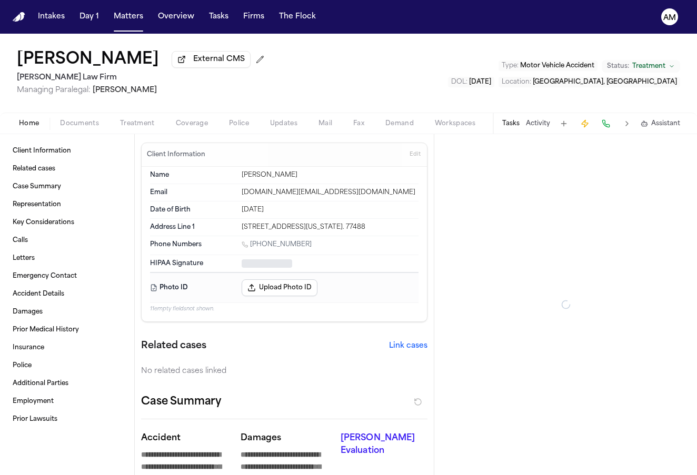
type textarea "*"
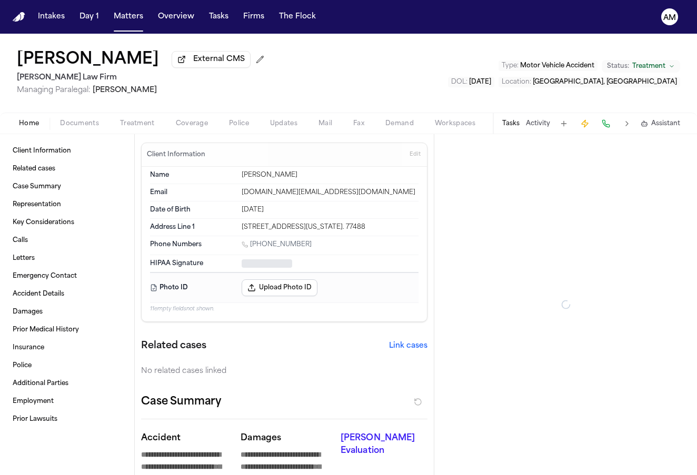
type textarea "*"
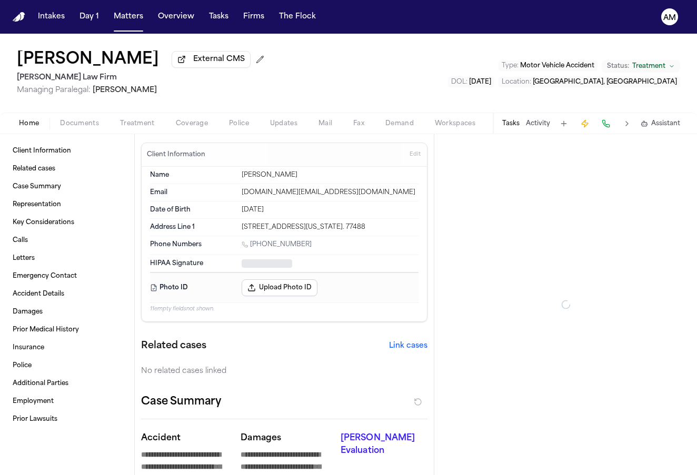
type textarea "*"
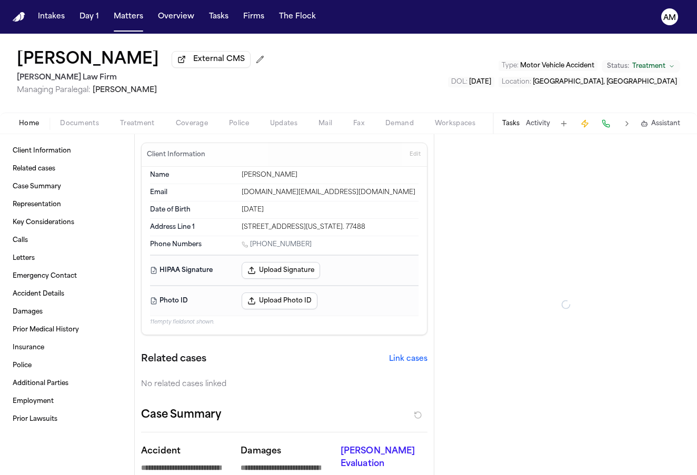
type textarea "*"
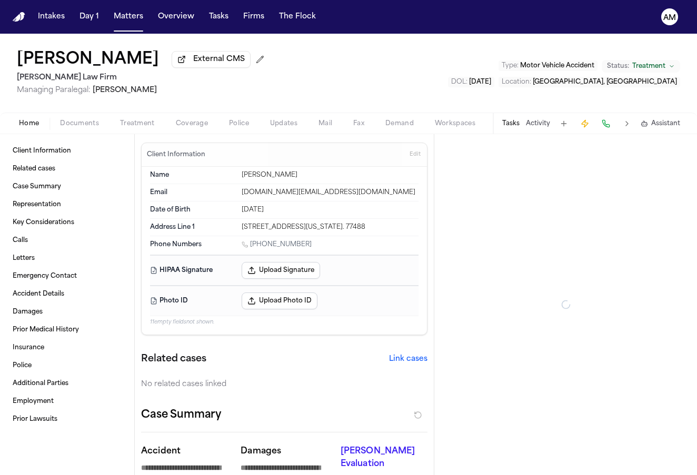
type textarea "*"
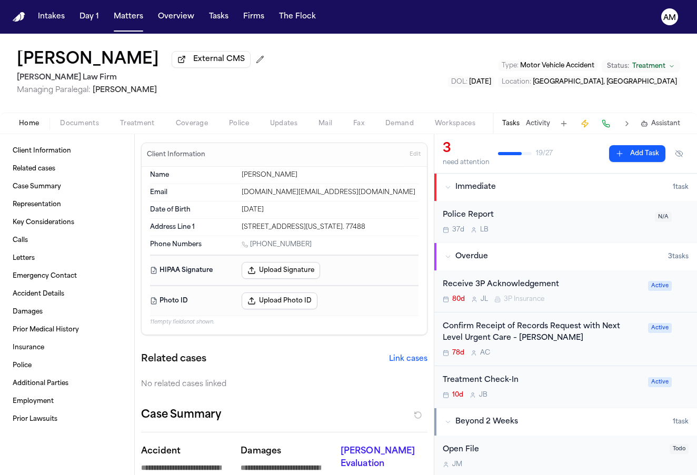
click at [133, 123] on span "Treatment" at bounding box center [137, 124] width 35 height 8
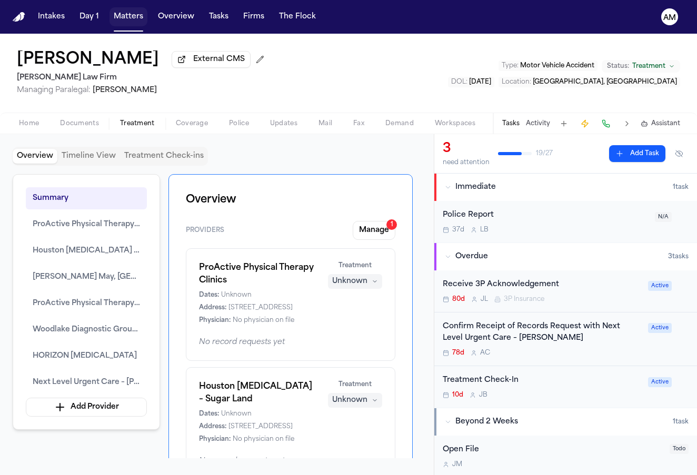
click at [123, 16] on button "Matters" at bounding box center [129, 16] width 38 height 19
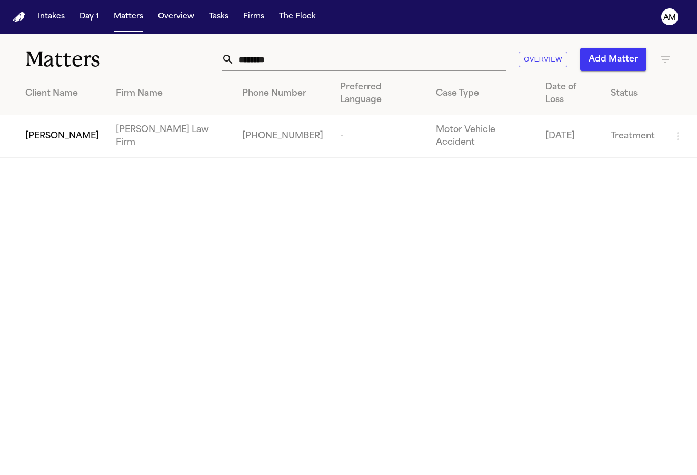
click at [293, 54] on input "********" at bounding box center [370, 59] width 272 height 23
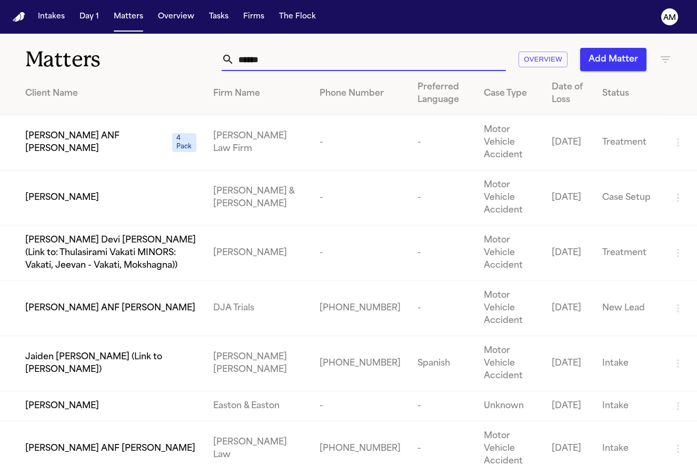
click at [260, 62] on input "******" at bounding box center [370, 59] width 272 height 23
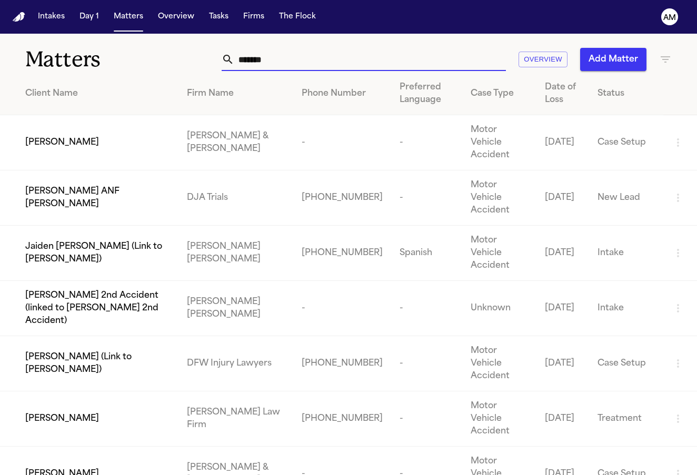
click at [119, 413] on div "Dennise Diaz" at bounding box center [97, 419] width 145 height 13
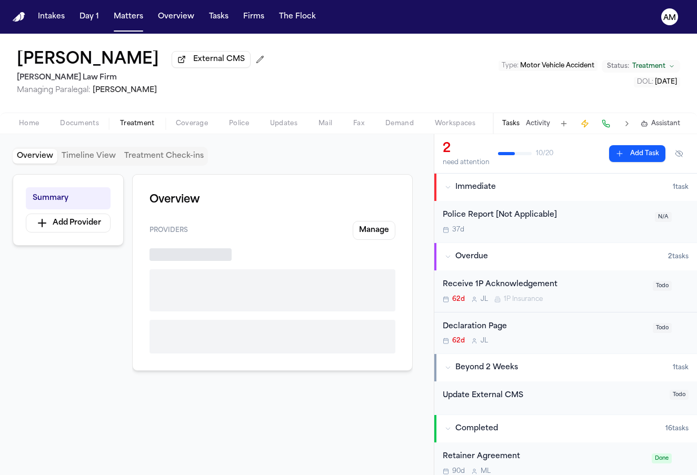
click at [118, 125] on button "Treatment" at bounding box center [138, 123] width 56 height 13
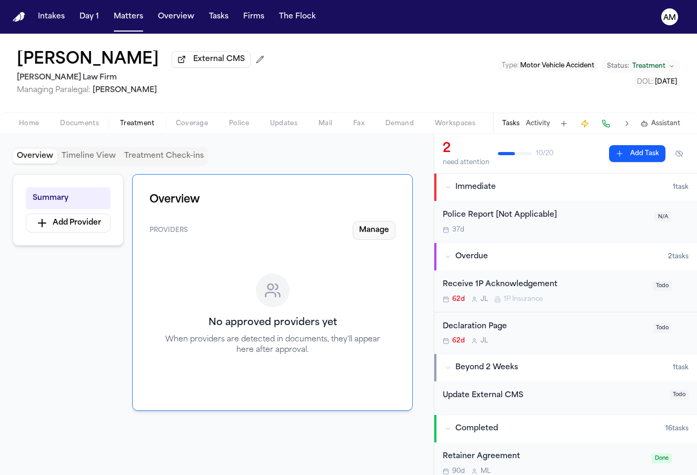
click at [376, 237] on button "Manage" at bounding box center [374, 230] width 43 height 19
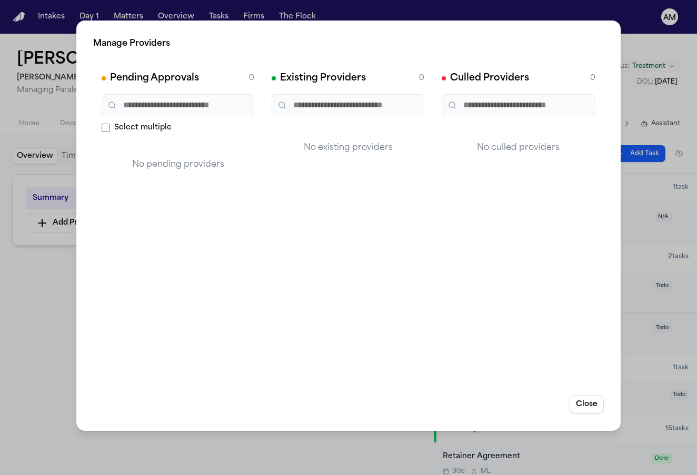
click at [530, 273] on div "Manage Providers Pending Approvals 0 Select multiple No pending providers Exist…" at bounding box center [348, 237] width 697 height 475
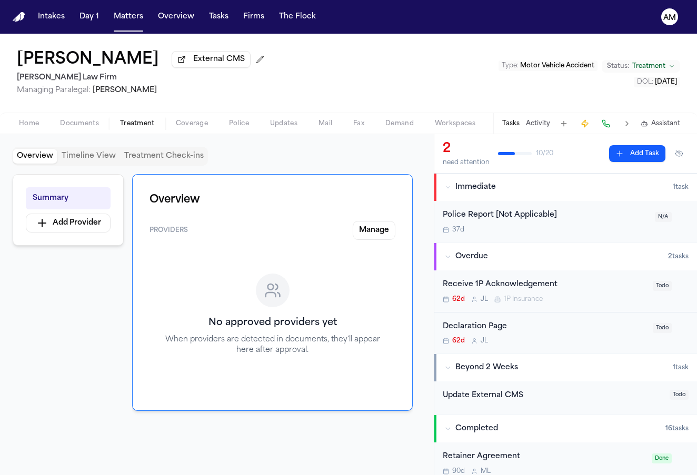
click at [23, 128] on span "Home" at bounding box center [29, 124] width 20 height 8
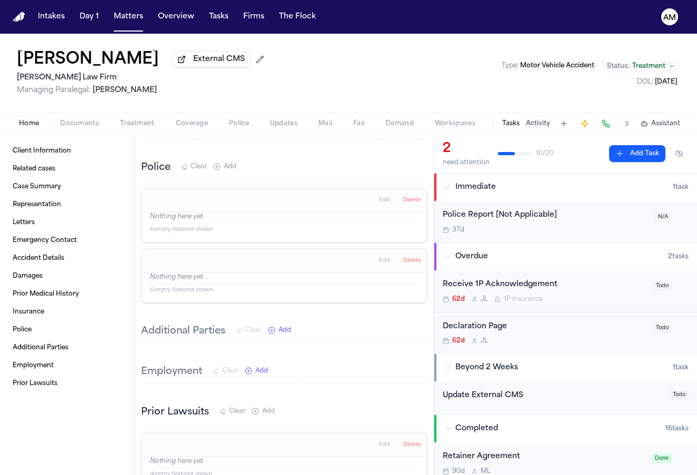
scroll to position [1370, 0]
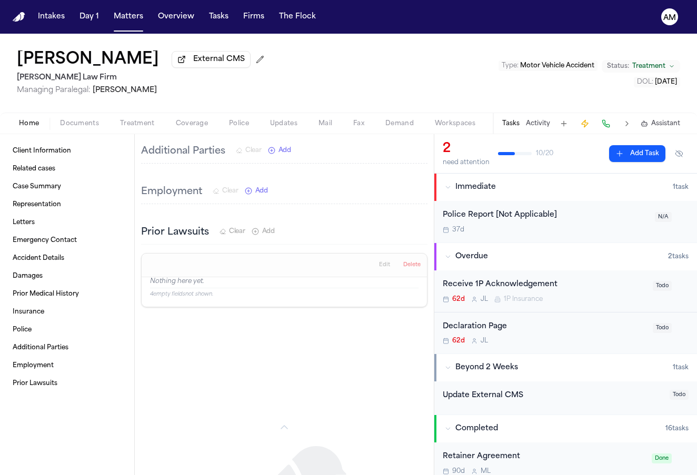
click at [83, 126] on span "Documents" at bounding box center [79, 124] width 39 height 8
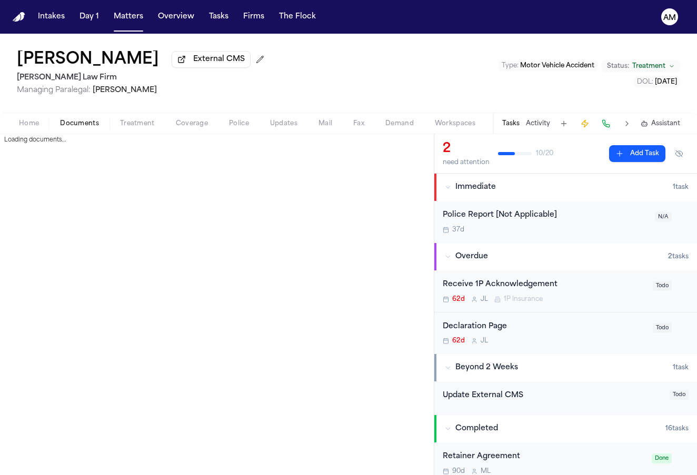
click at [83, 126] on span "Documents" at bounding box center [79, 124] width 39 height 8
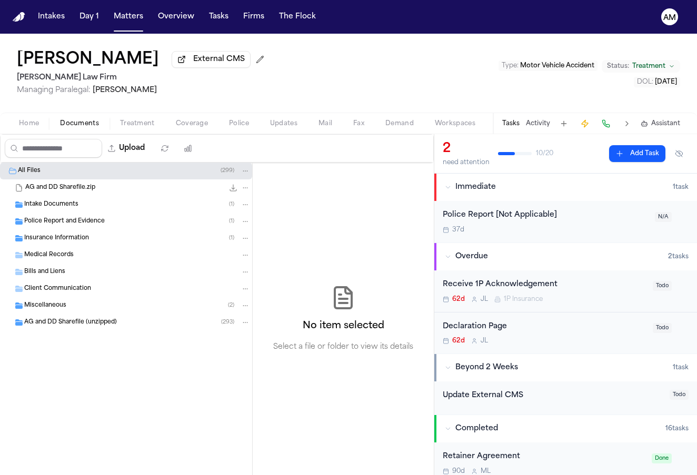
click at [59, 209] on span "Intake Documents" at bounding box center [51, 205] width 54 height 9
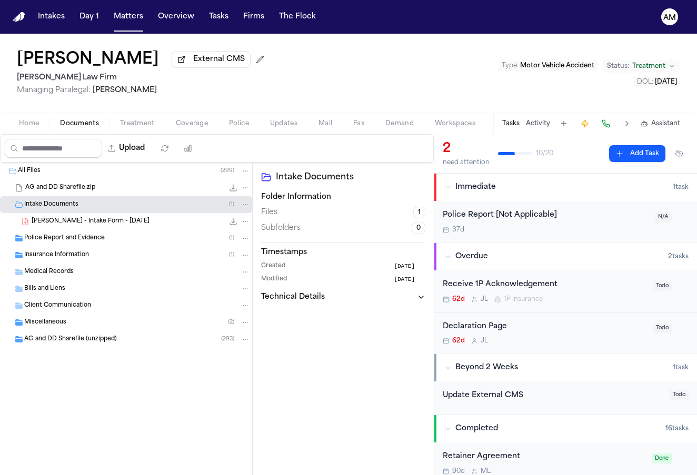
click at [65, 221] on span "D. Diaz - Intake Form - 7.10.25" at bounding box center [91, 221] width 118 height 9
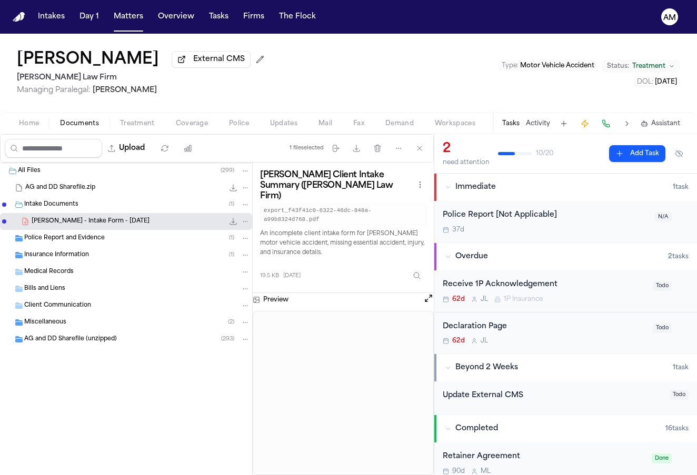
click at [87, 241] on span "Police Report and Evidence" at bounding box center [64, 238] width 81 height 9
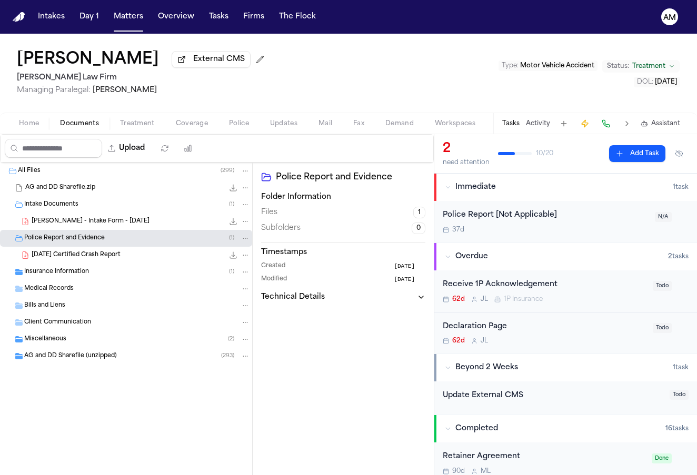
click at [88, 252] on div "2024-10-22 Certified Crash Report 302.2 KB • PDF" at bounding box center [126, 255] width 252 height 17
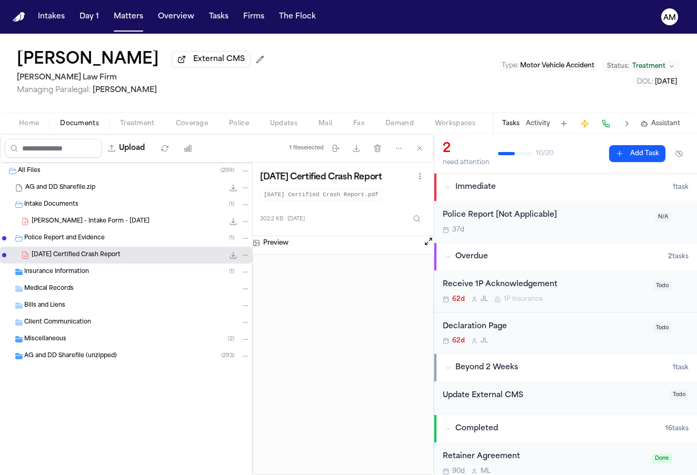
click at [101, 260] on span "2024-10-22 Certified Crash Report" at bounding box center [76, 255] width 89 height 9
click at [429, 247] on button "Open preview" at bounding box center [428, 241] width 11 height 11
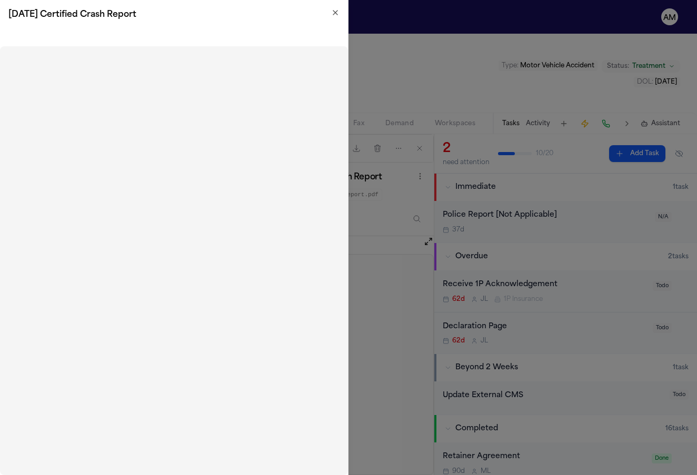
click at [336, 11] on icon "button" at bounding box center [335, 12] width 8 height 8
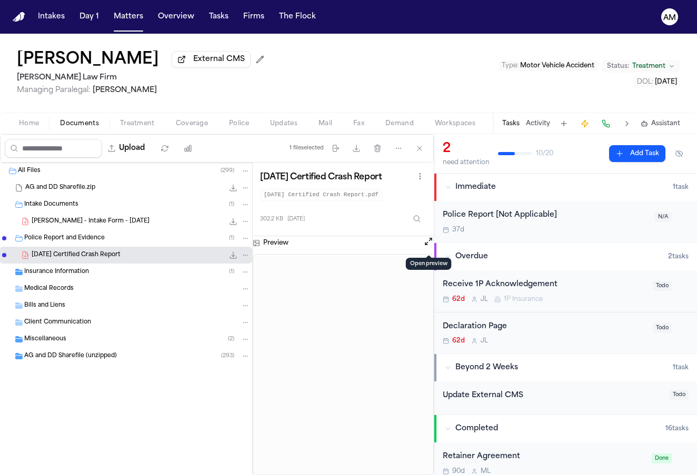
click at [77, 275] on span "Insurance Information" at bounding box center [56, 272] width 65 height 9
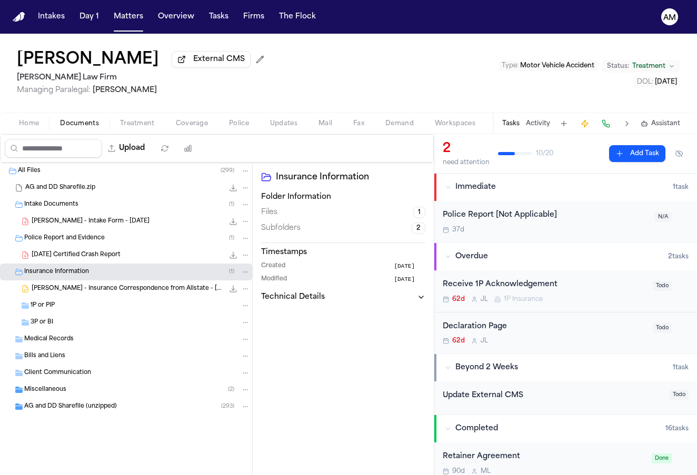
click at [77, 275] on span "Insurance Information" at bounding box center [56, 272] width 65 height 9
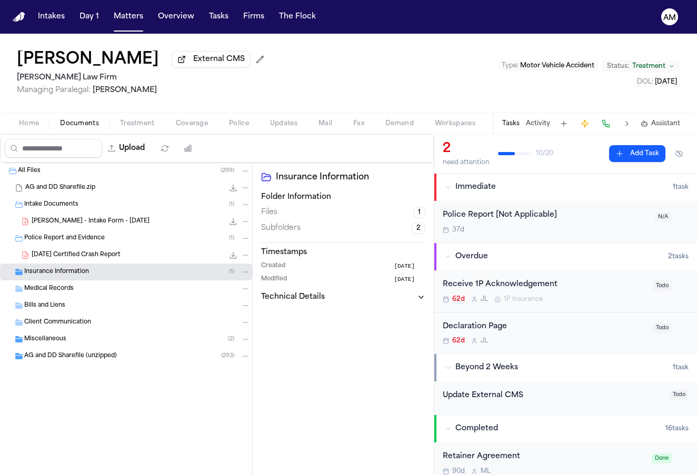
click at [63, 337] on div "Miscellaneous ( 2 )" at bounding box center [137, 339] width 226 height 9
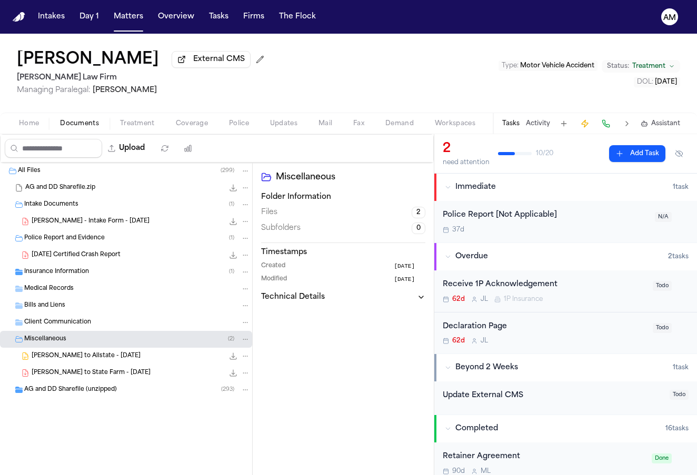
click at [55, 386] on div "AG and DD Sharefile (unzipped) ( 293 )" at bounding box center [126, 390] width 252 height 17
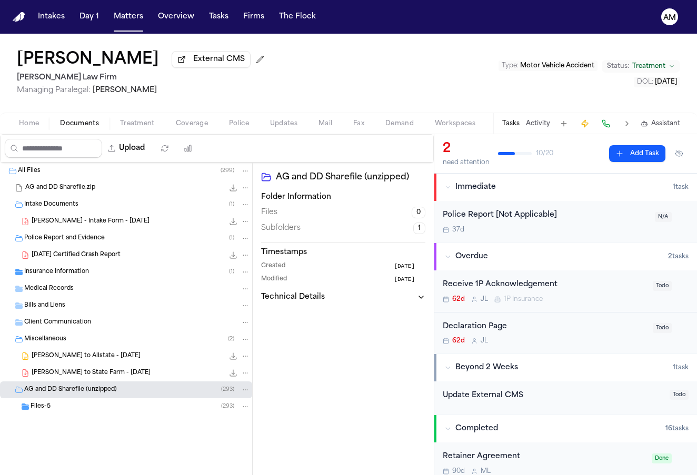
click at [56, 223] on span "D. Diaz - Intake Form - 7.10.25" at bounding box center [91, 221] width 118 height 9
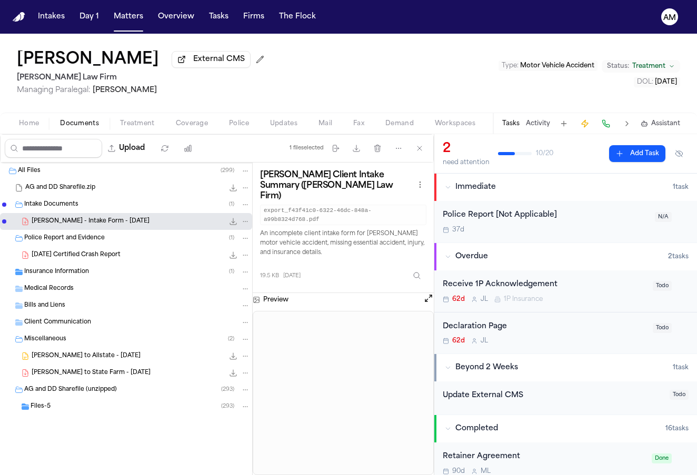
click at [56, 223] on span "D. Diaz - Intake Form - 7.10.25" at bounding box center [91, 221] width 118 height 9
click at [432, 293] on button "Open preview" at bounding box center [428, 298] width 11 height 11
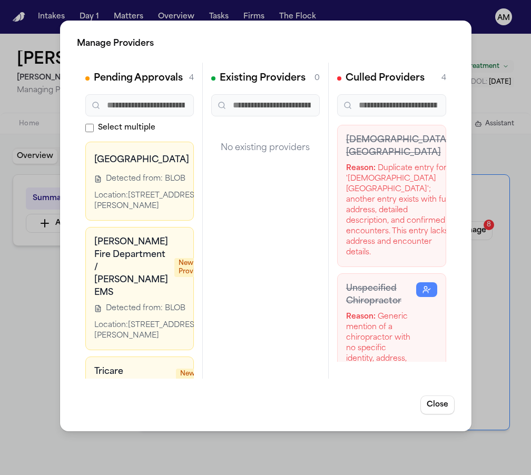
scroll to position [62, 92]
